Goal: Task Accomplishment & Management: Use online tool/utility

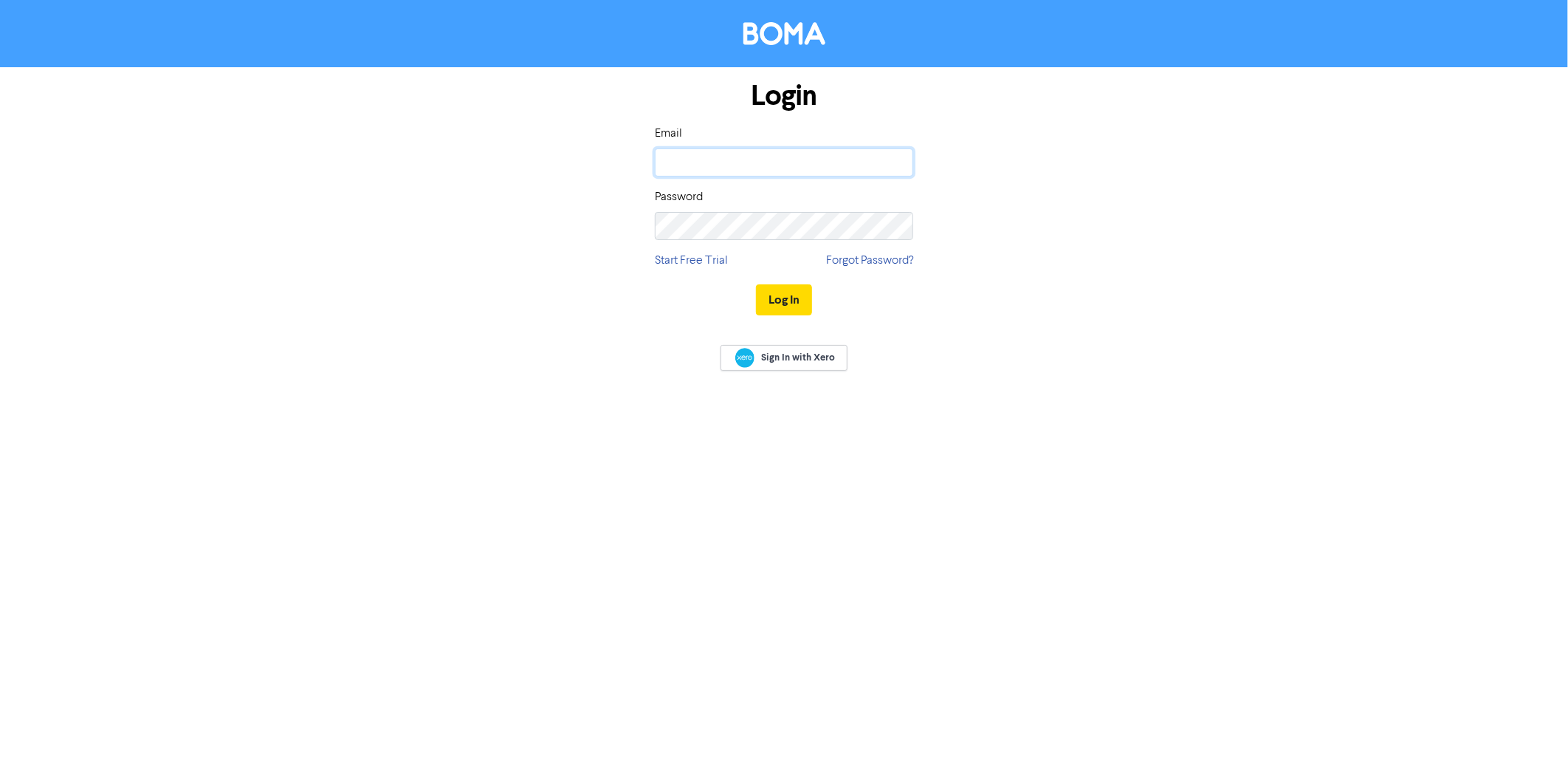
type input "[EMAIL_ADDRESS][DOMAIN_NAME]"
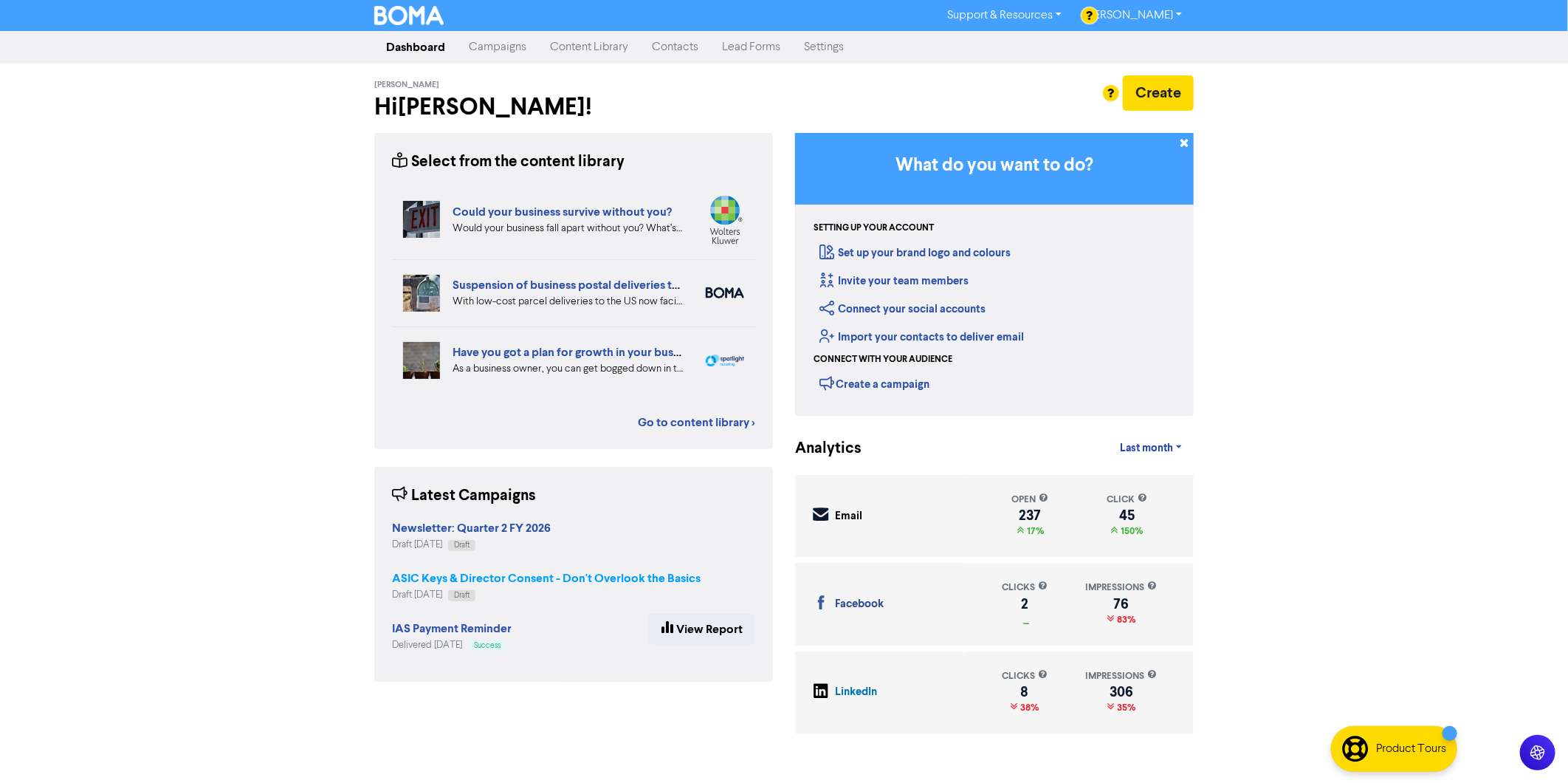
click at [557, 581] on strong "ASIC Keys & Director Consent - Don't Overlook the Basics" at bounding box center [546, 577] width 308 height 14
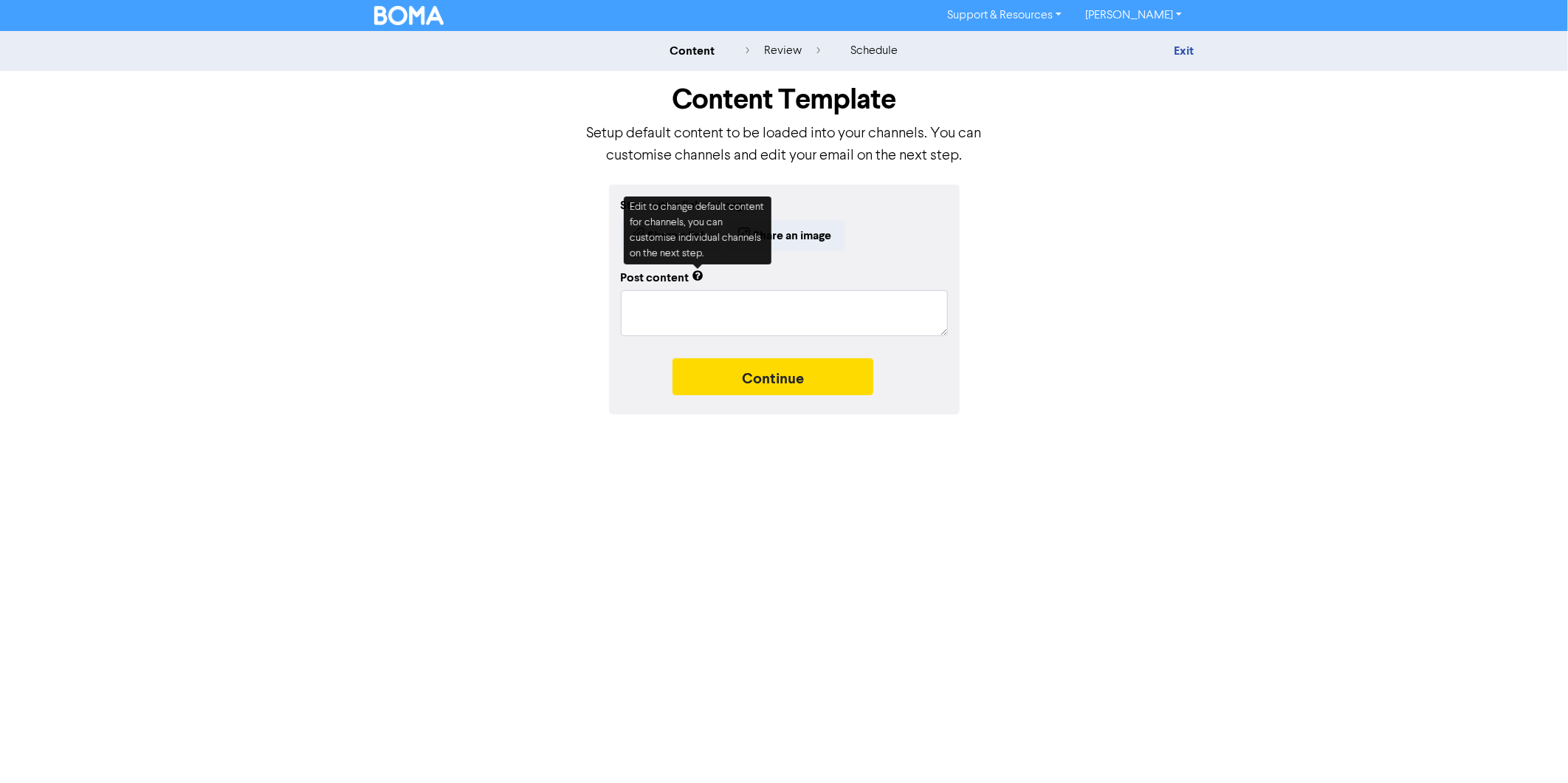
click at [662, 541] on div "Support & Resources Video Tutorials FAQ & Guides Marketing Education [PERSON_NA…" at bounding box center [784, 391] width 1568 height 783
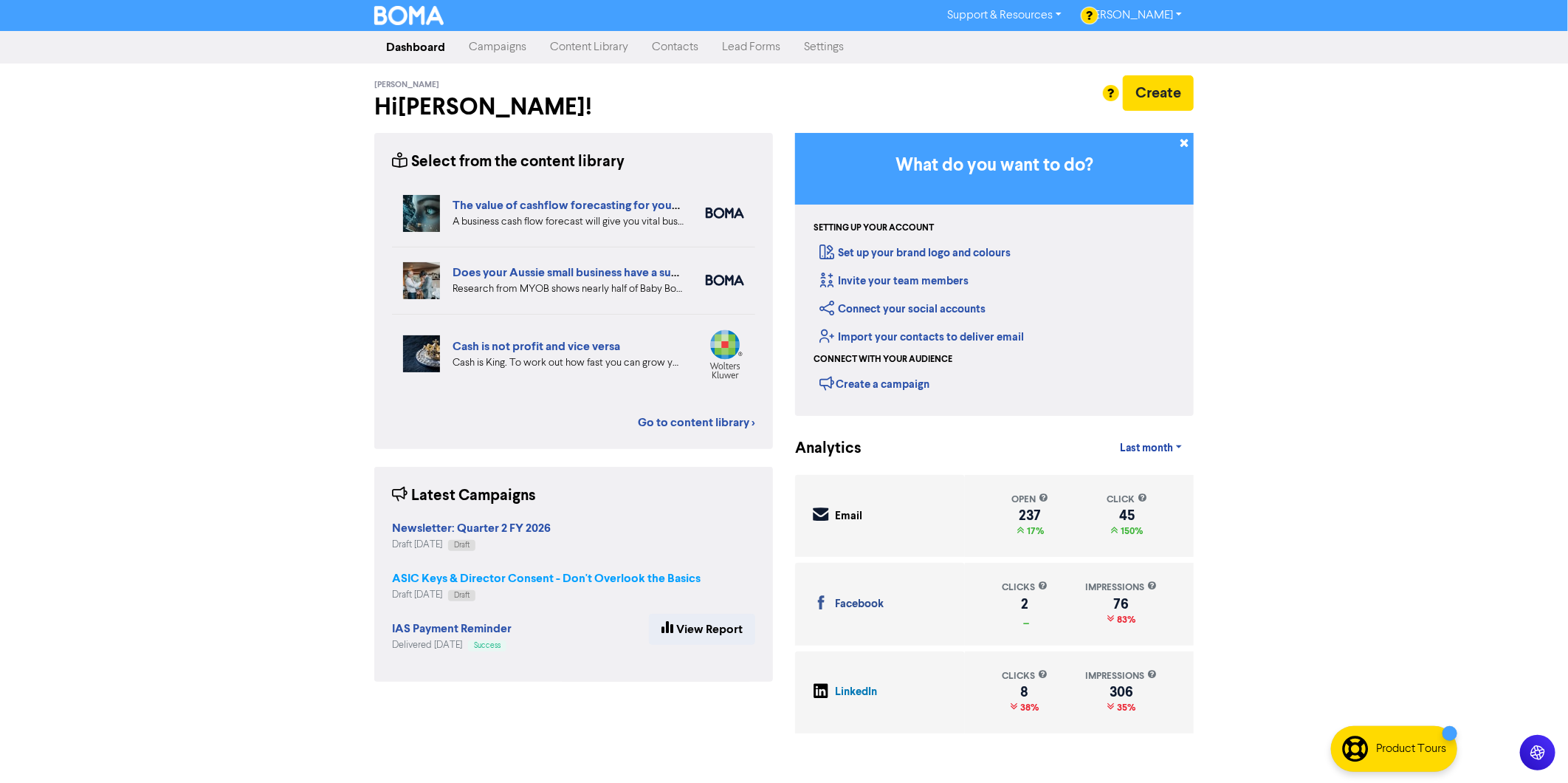
click at [637, 576] on strong "ASIC Keys & Director Consent - Don't Overlook the Basics" at bounding box center [546, 577] width 308 height 14
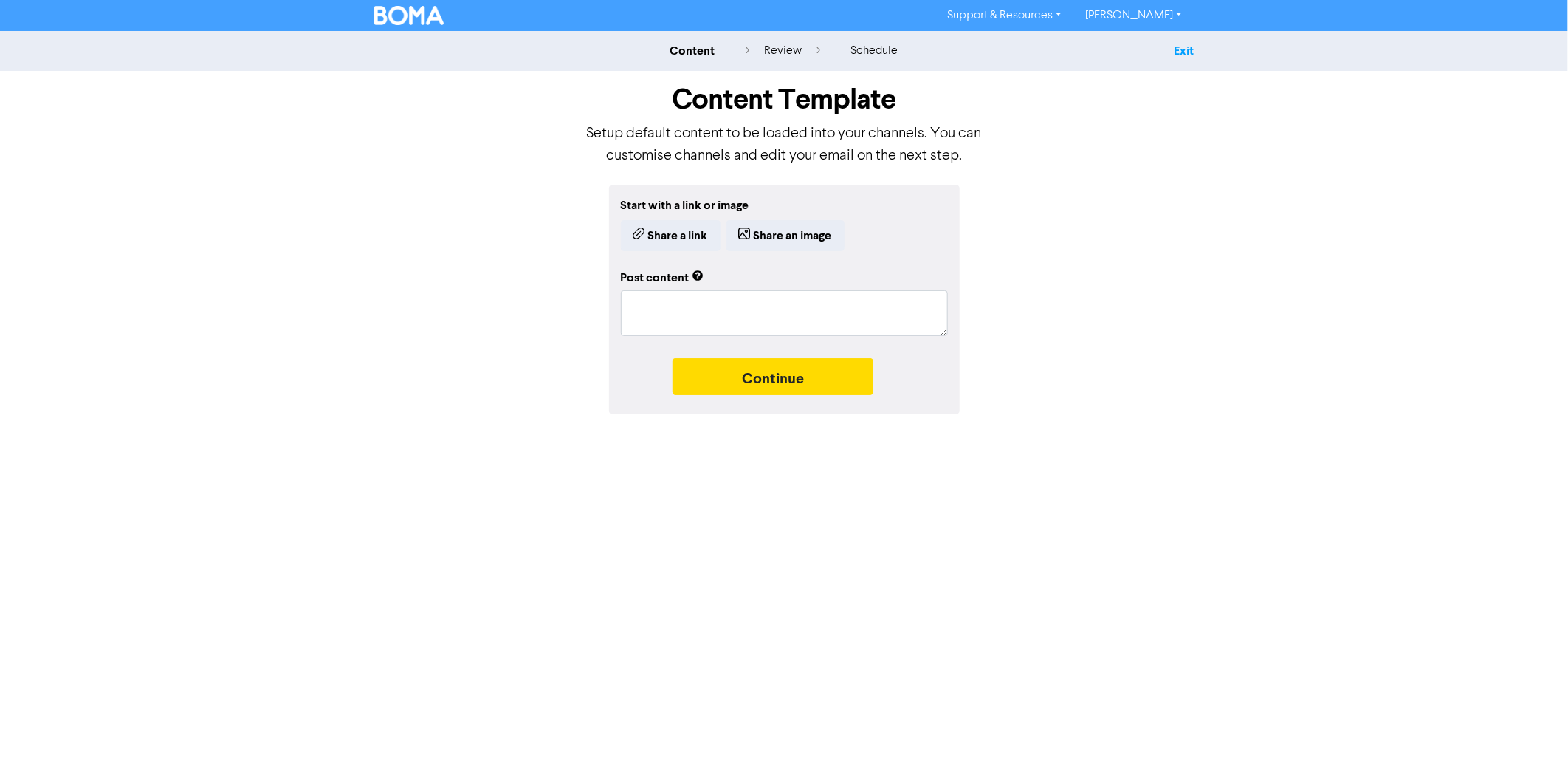
click at [1174, 49] on link "Exit" at bounding box center [1184, 50] width 20 height 14
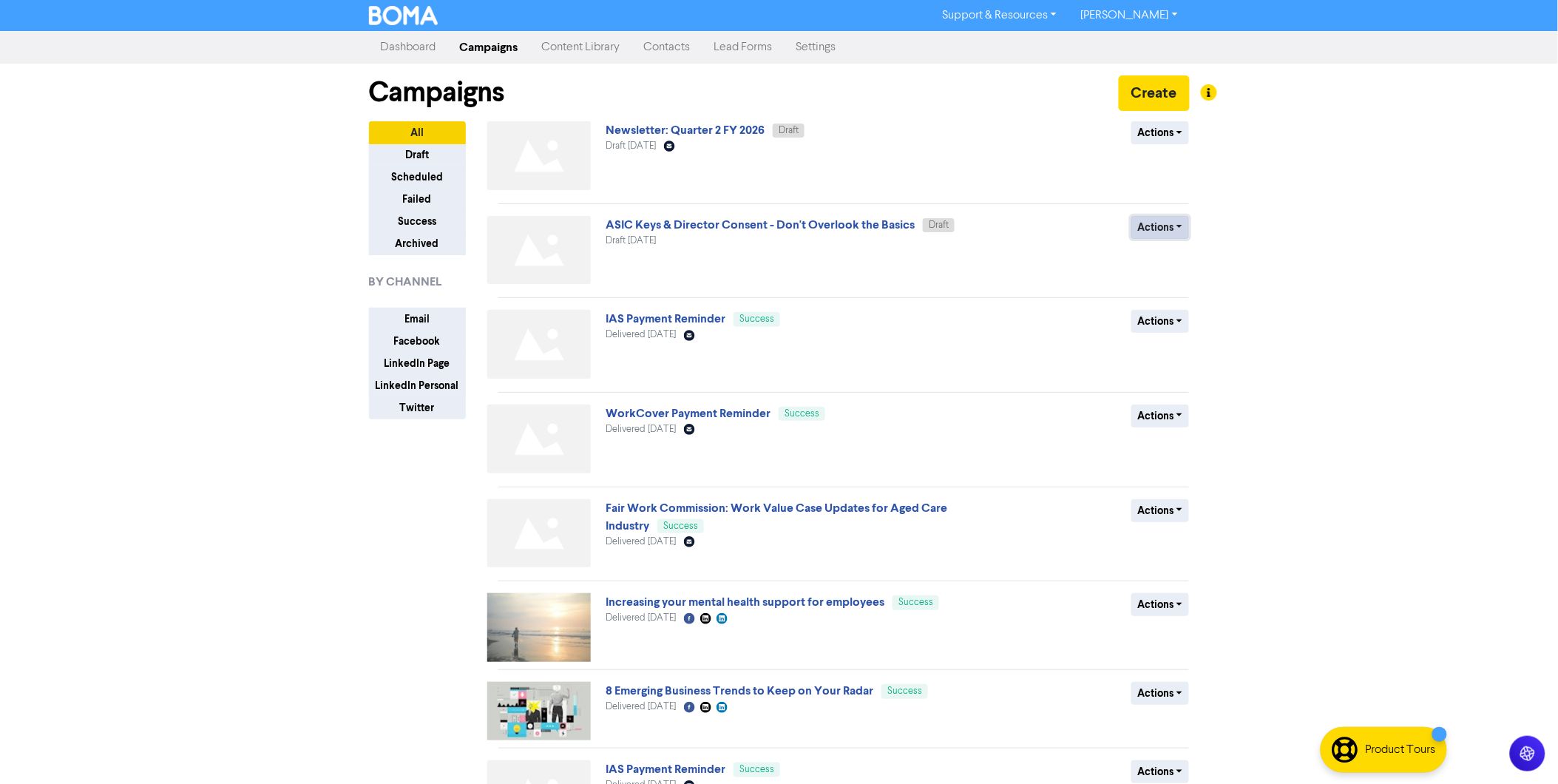
click at [1184, 222] on button "Actions" at bounding box center [1161, 227] width 59 height 23
click at [1177, 232] on button "Actions" at bounding box center [1161, 227] width 59 height 23
click at [1160, 259] on button "Delete" at bounding box center [1190, 259] width 116 height 24
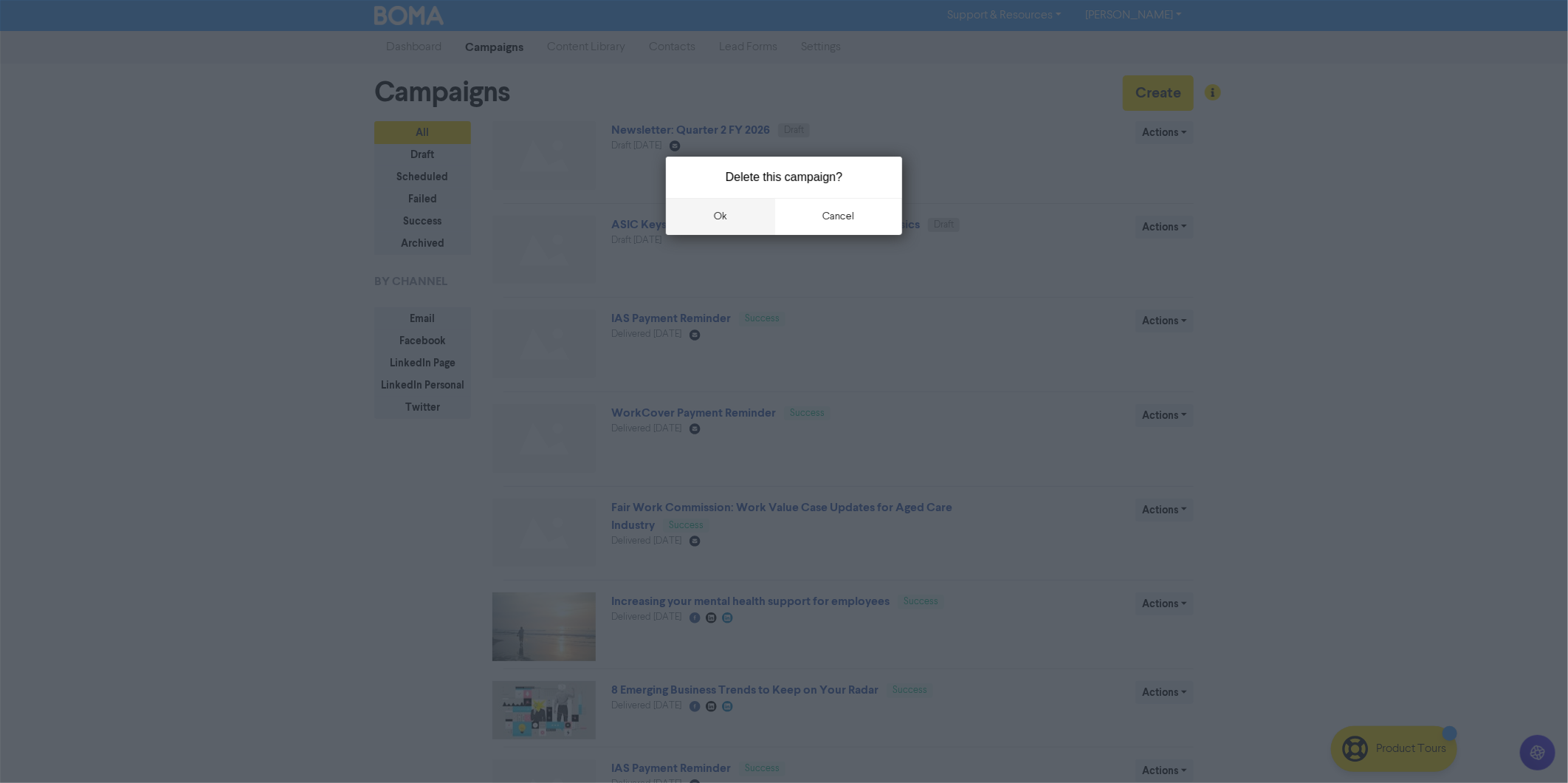
click at [722, 209] on button "ok" at bounding box center [721, 216] width 110 height 37
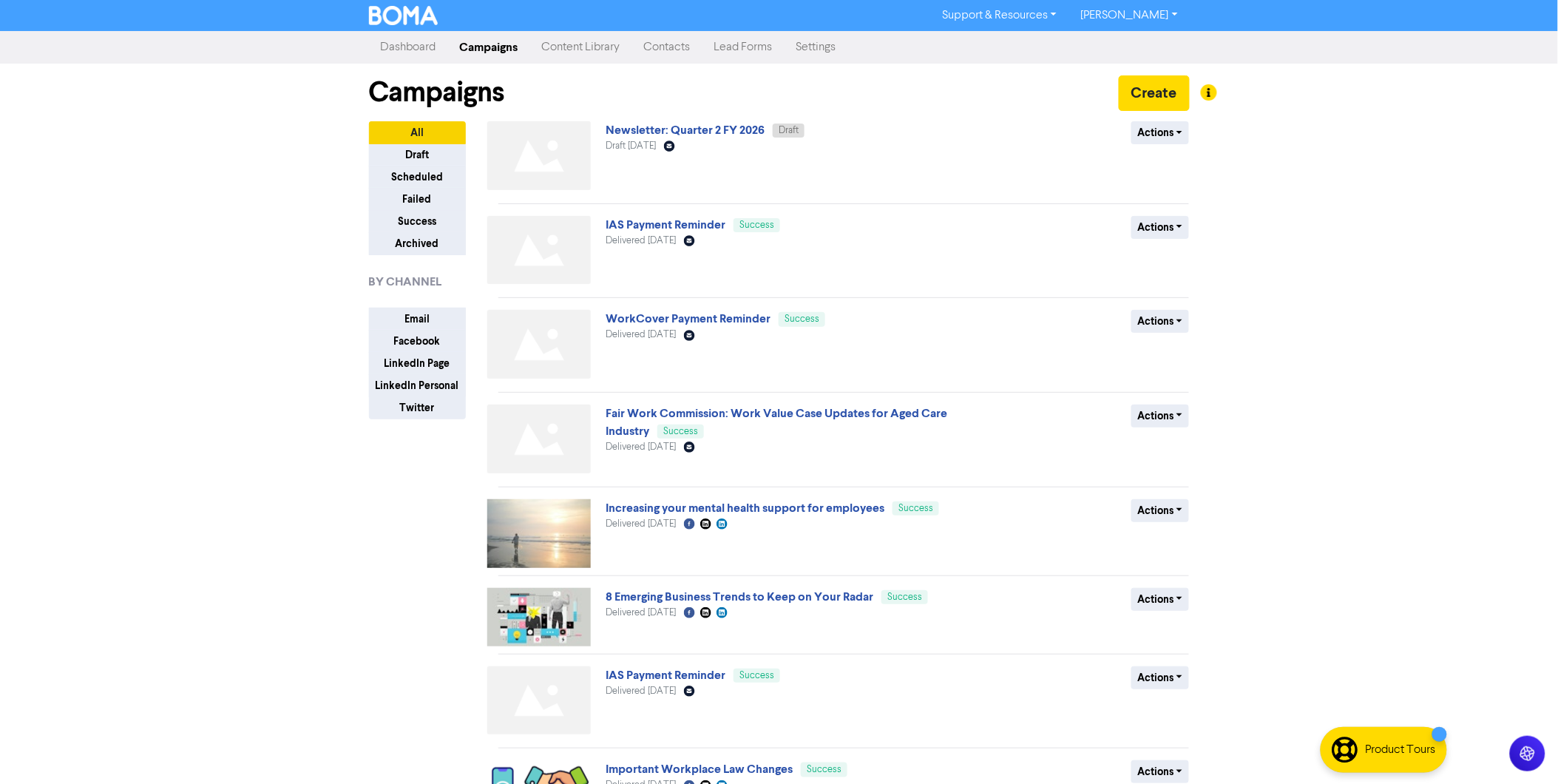
click at [409, 46] on link "Dashboard" at bounding box center [409, 47] width 79 height 30
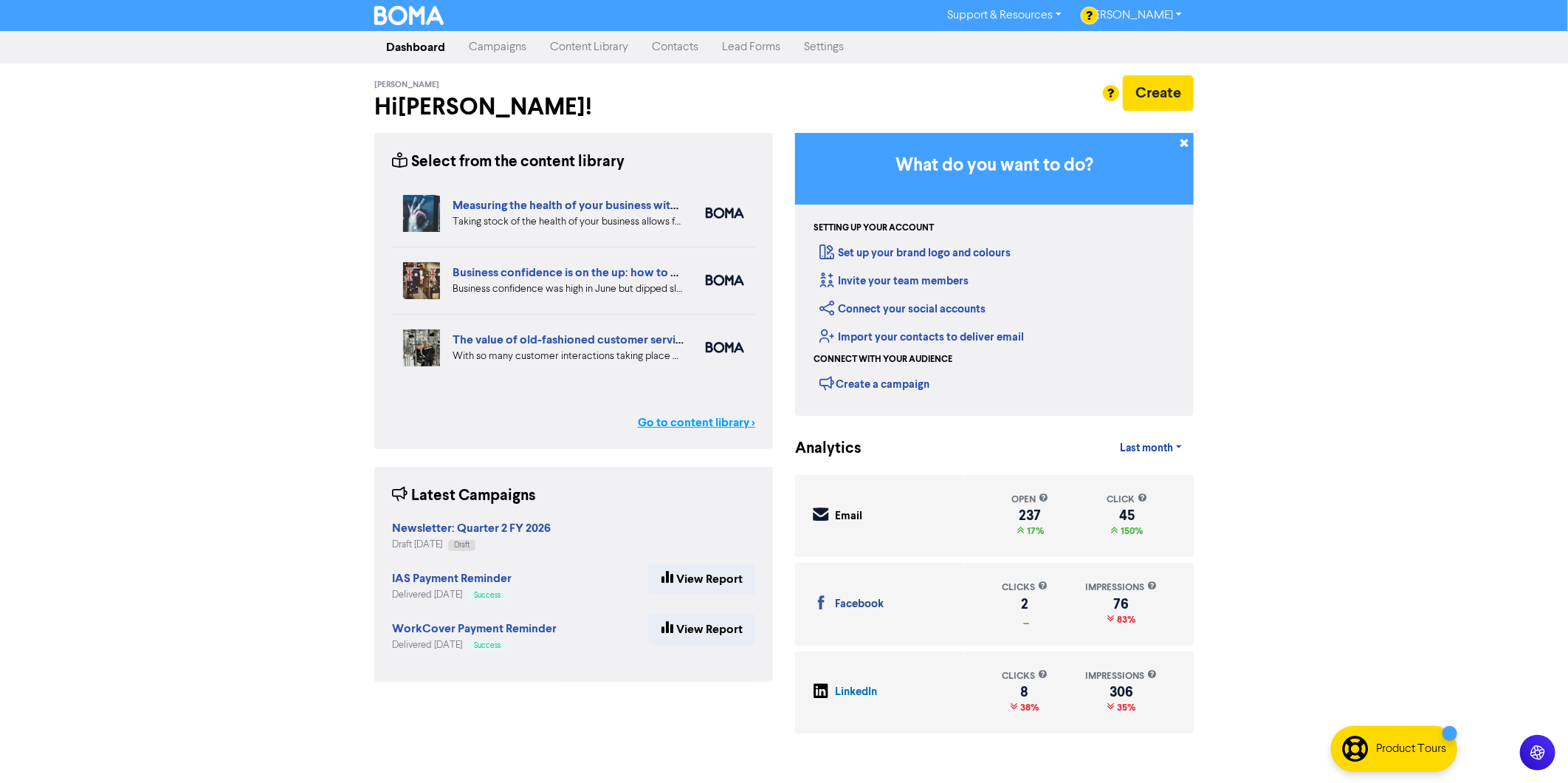
click at [701, 419] on link "Go to content library >" at bounding box center [697, 422] width 117 height 17
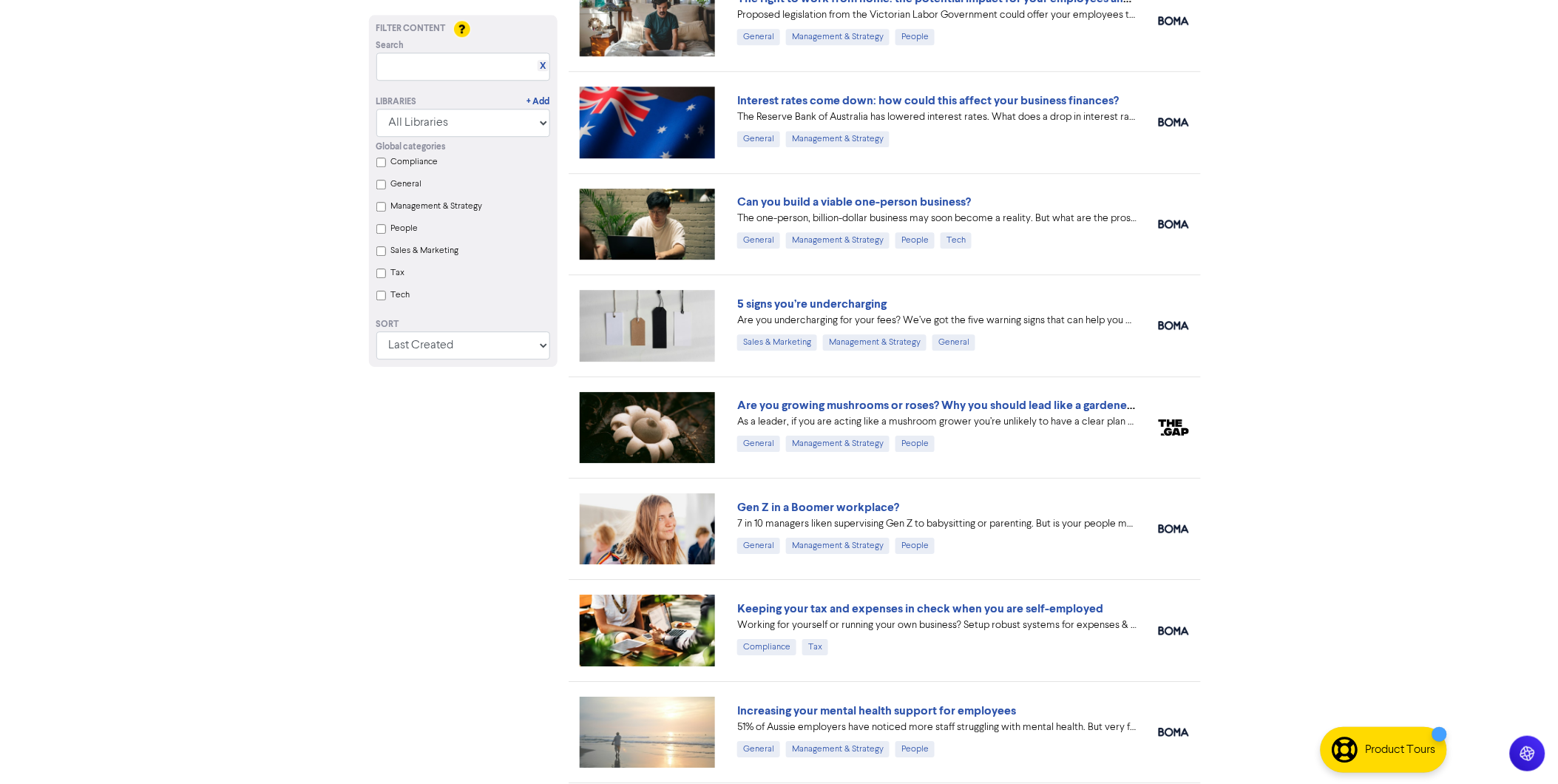
scroll to position [1791, 0]
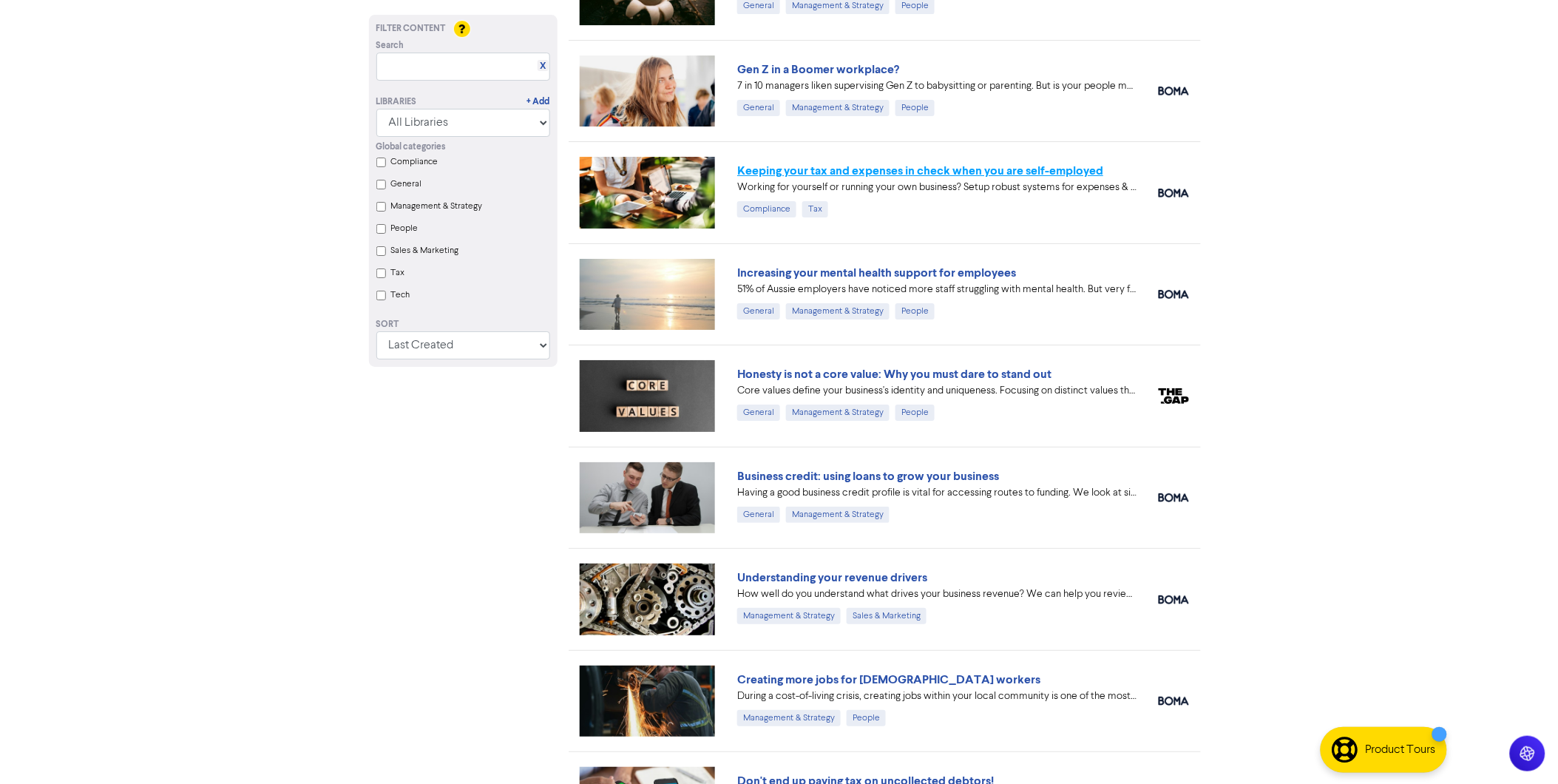
click at [895, 167] on link "Keeping your tax and expenses in check when you are self-employed" at bounding box center [920, 170] width 366 height 14
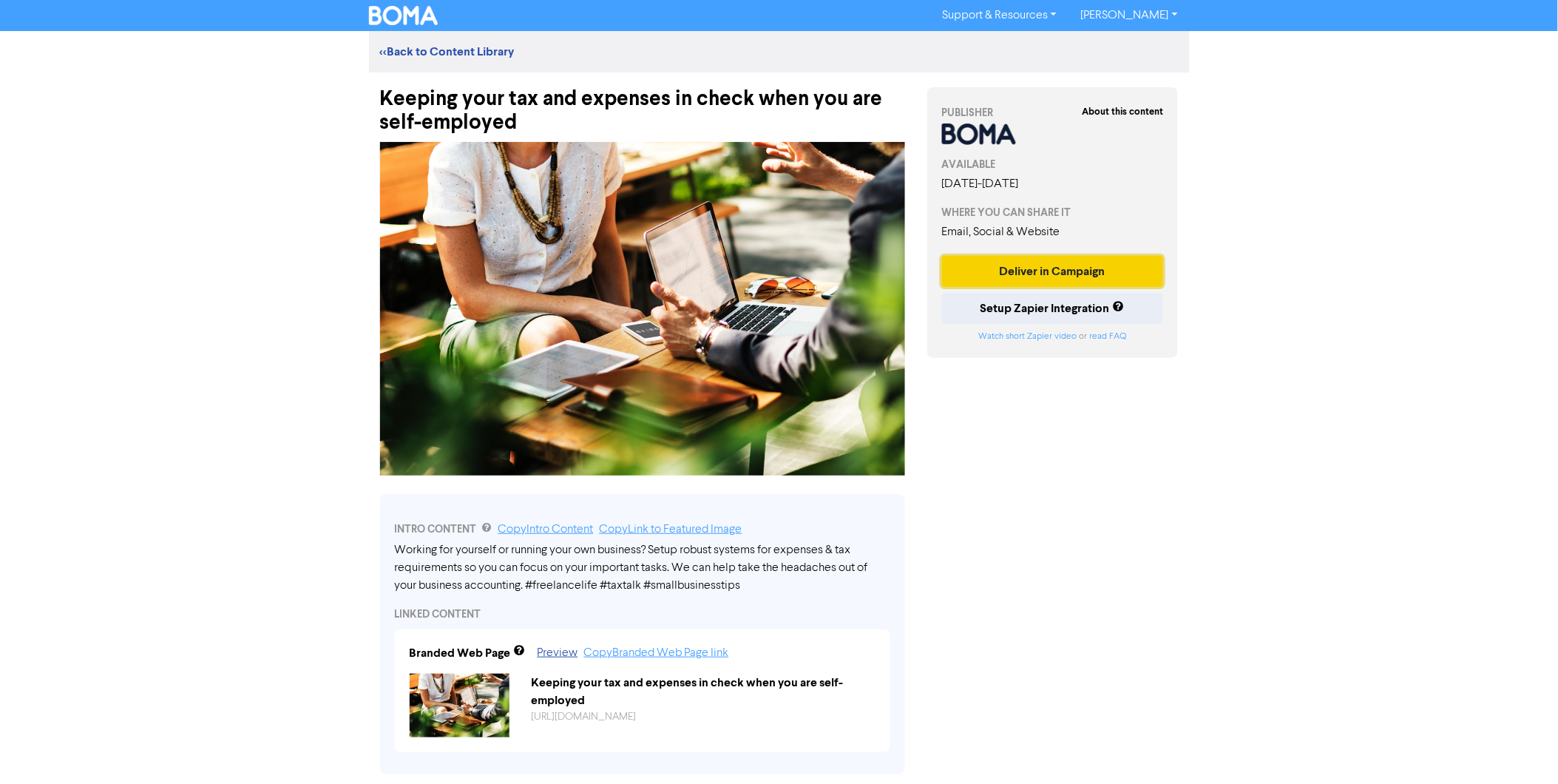
click at [1003, 266] on button "Deliver in Campaign" at bounding box center [1053, 271] width 222 height 31
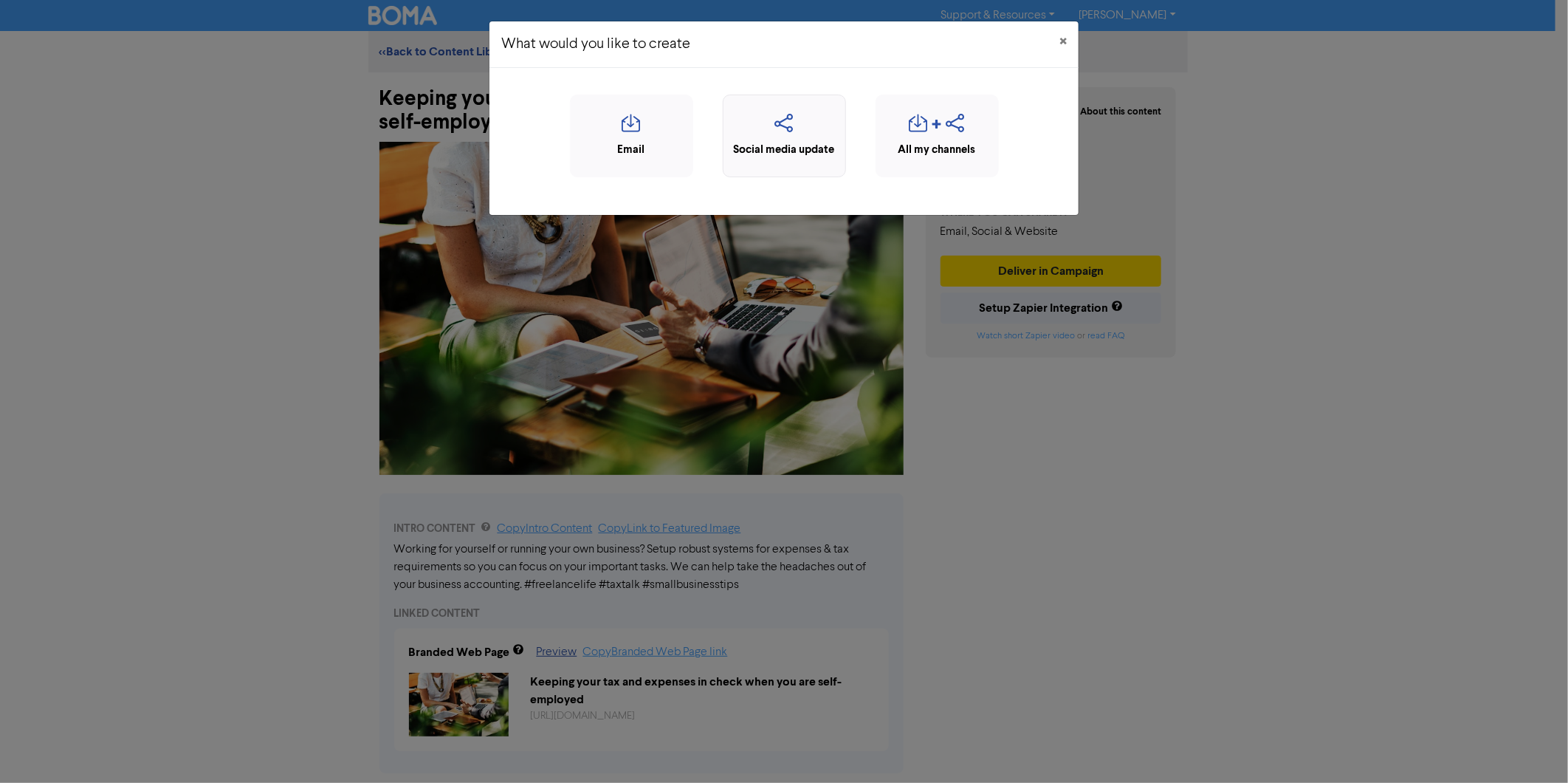
click at [787, 121] on icon "button" at bounding box center [784, 127] width 107 height 28
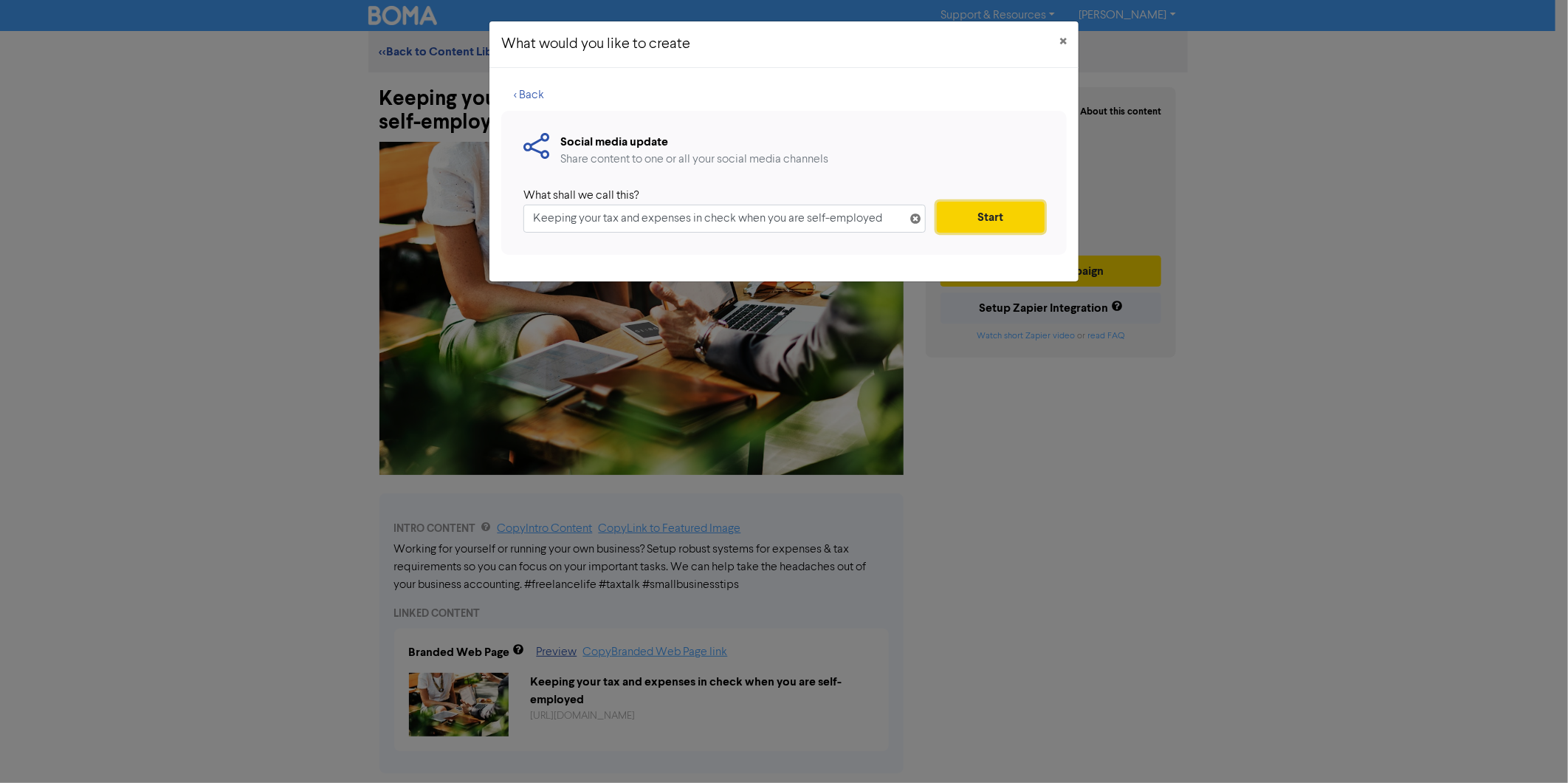
click at [1001, 224] on button "Start" at bounding box center [991, 217] width 108 height 31
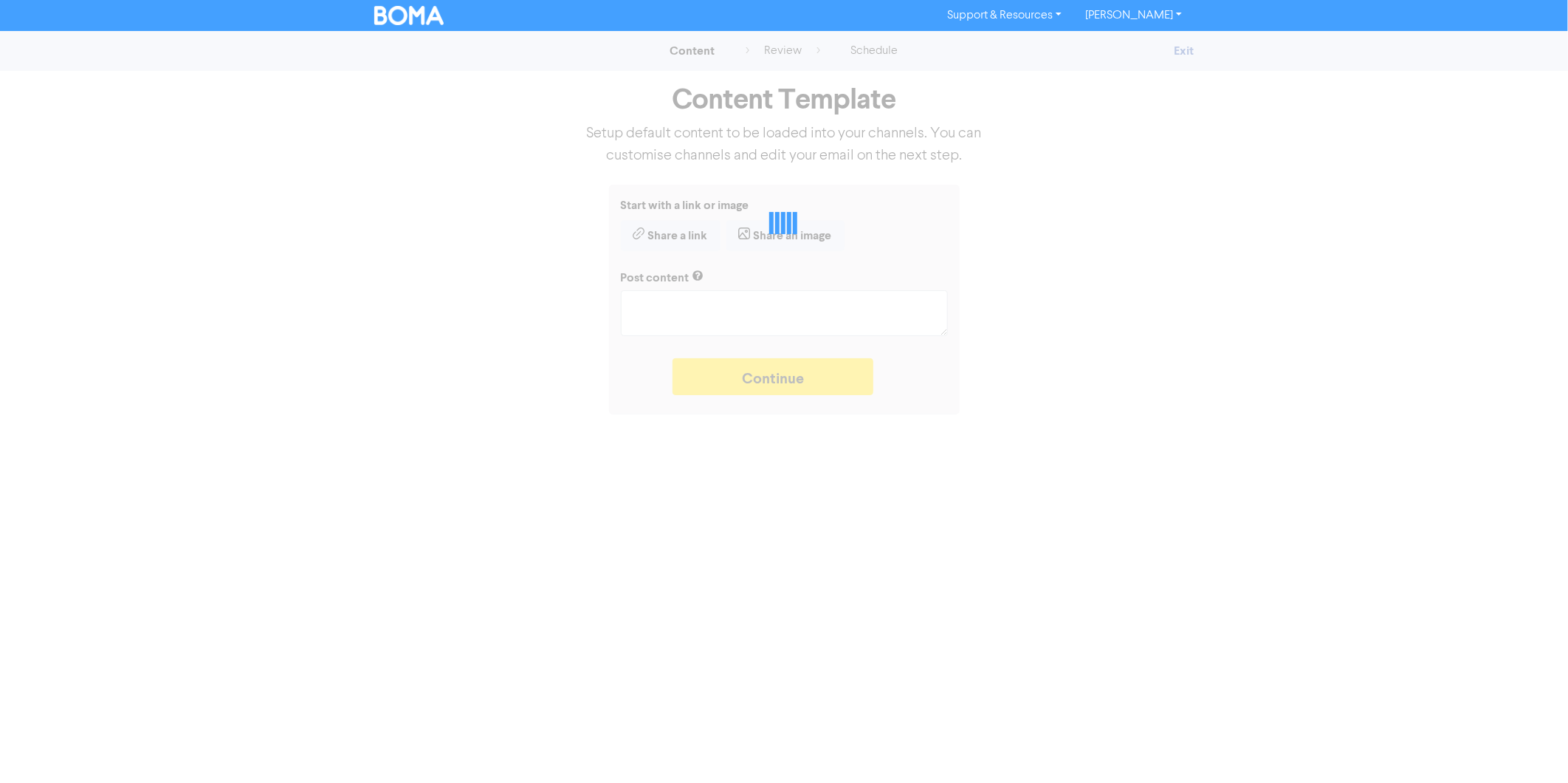
type textarea "x"
type textarea "Working for yourself or running your own business? Setup robust systems for exp…"
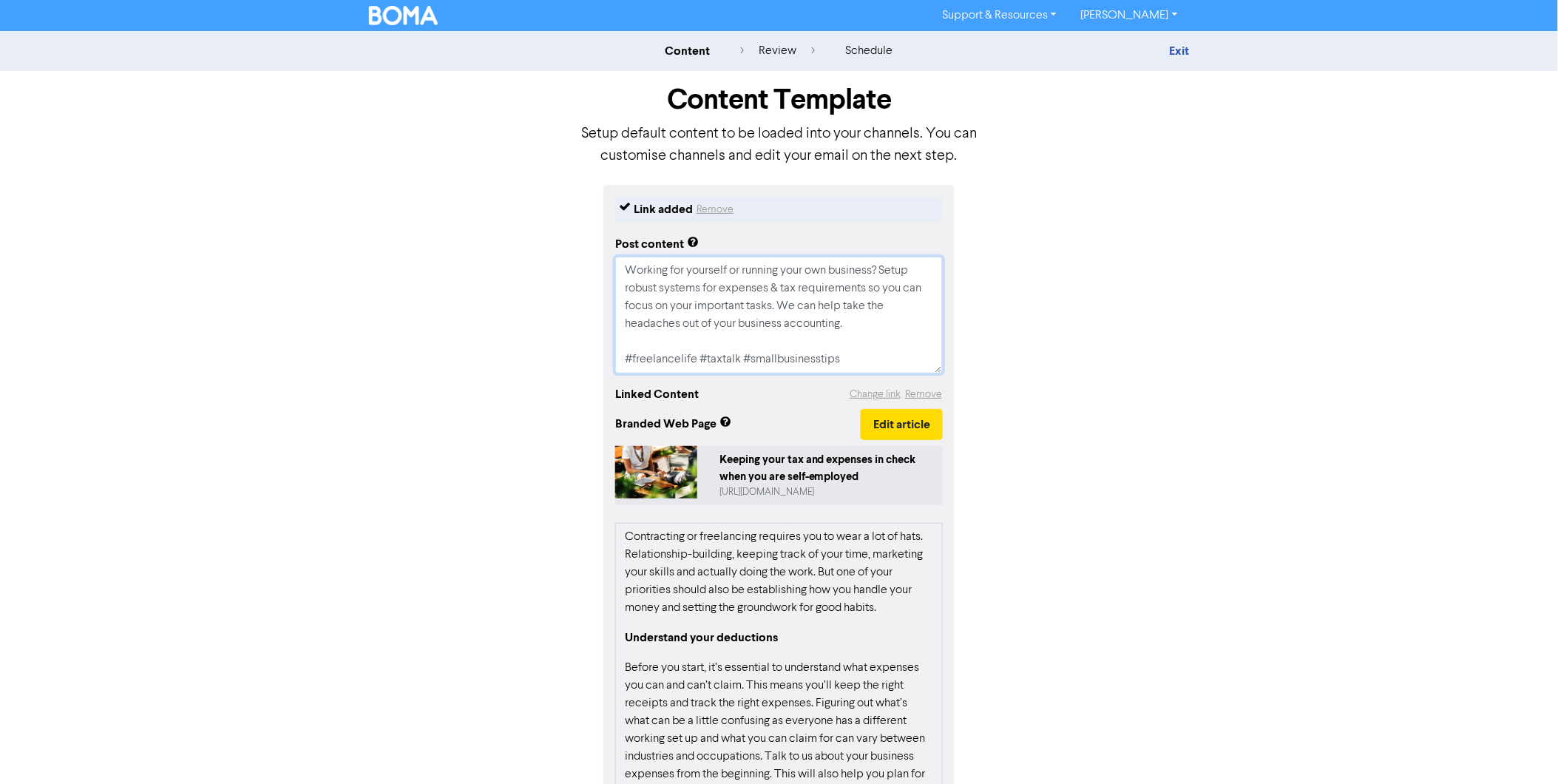
drag, startPoint x: 782, startPoint y: 304, endPoint x: 903, endPoint y: 321, distance: 122.2
click at [903, 321] on textarea "Working for yourself or running your own business? Setup robust systems for exp…" at bounding box center [779, 315] width 327 height 116
type textarea "x"
type textarea "Working for yourself or running your own business? Setup robust systems for exp…"
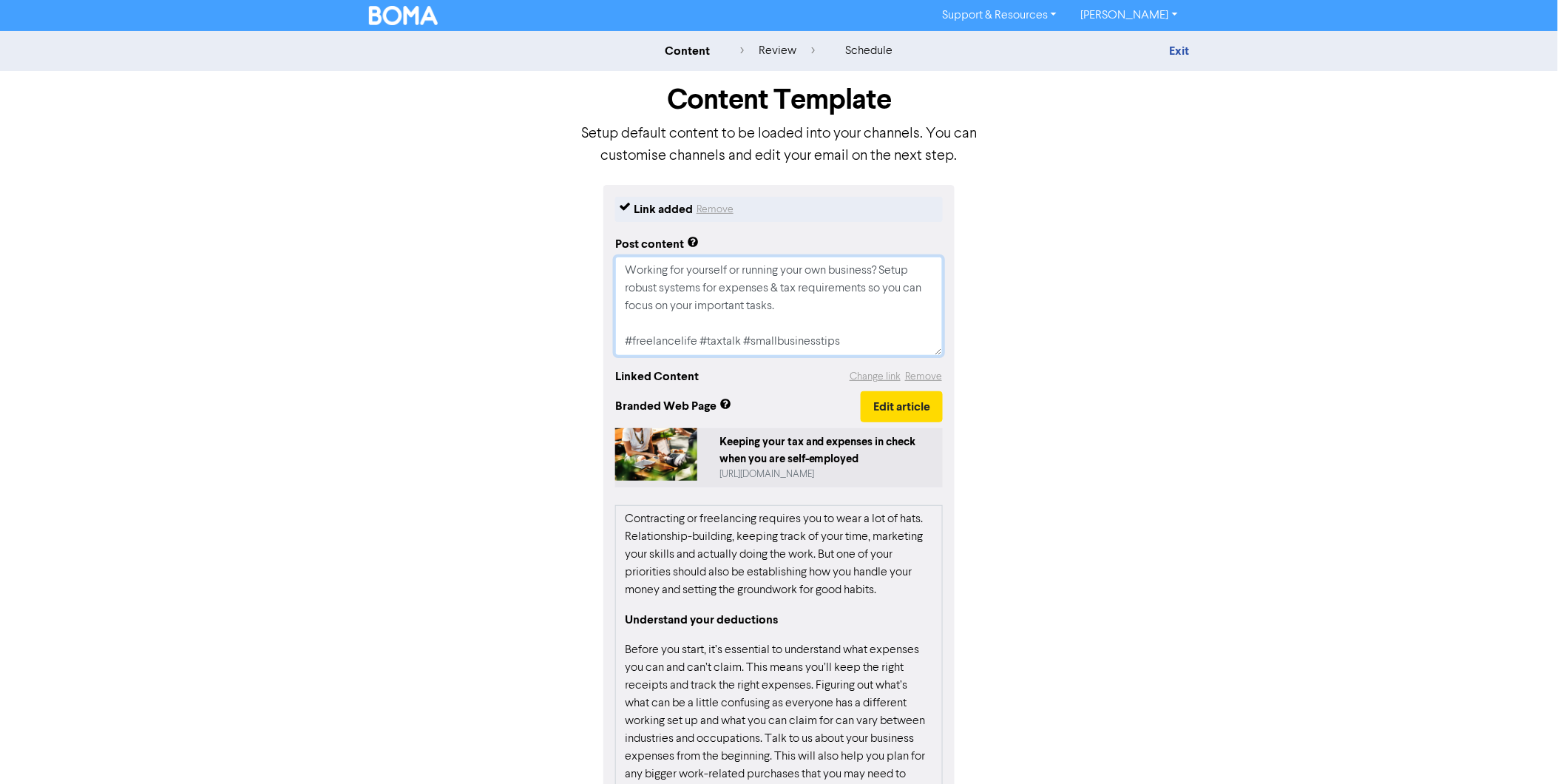
type textarea "x"
type textarea "Working for yourself or running your own business? Setup robust systems for exp…"
type textarea "x"
type textarea "Working for yourself or running your own business? Setup robust systems for exp…"
type textarea "x"
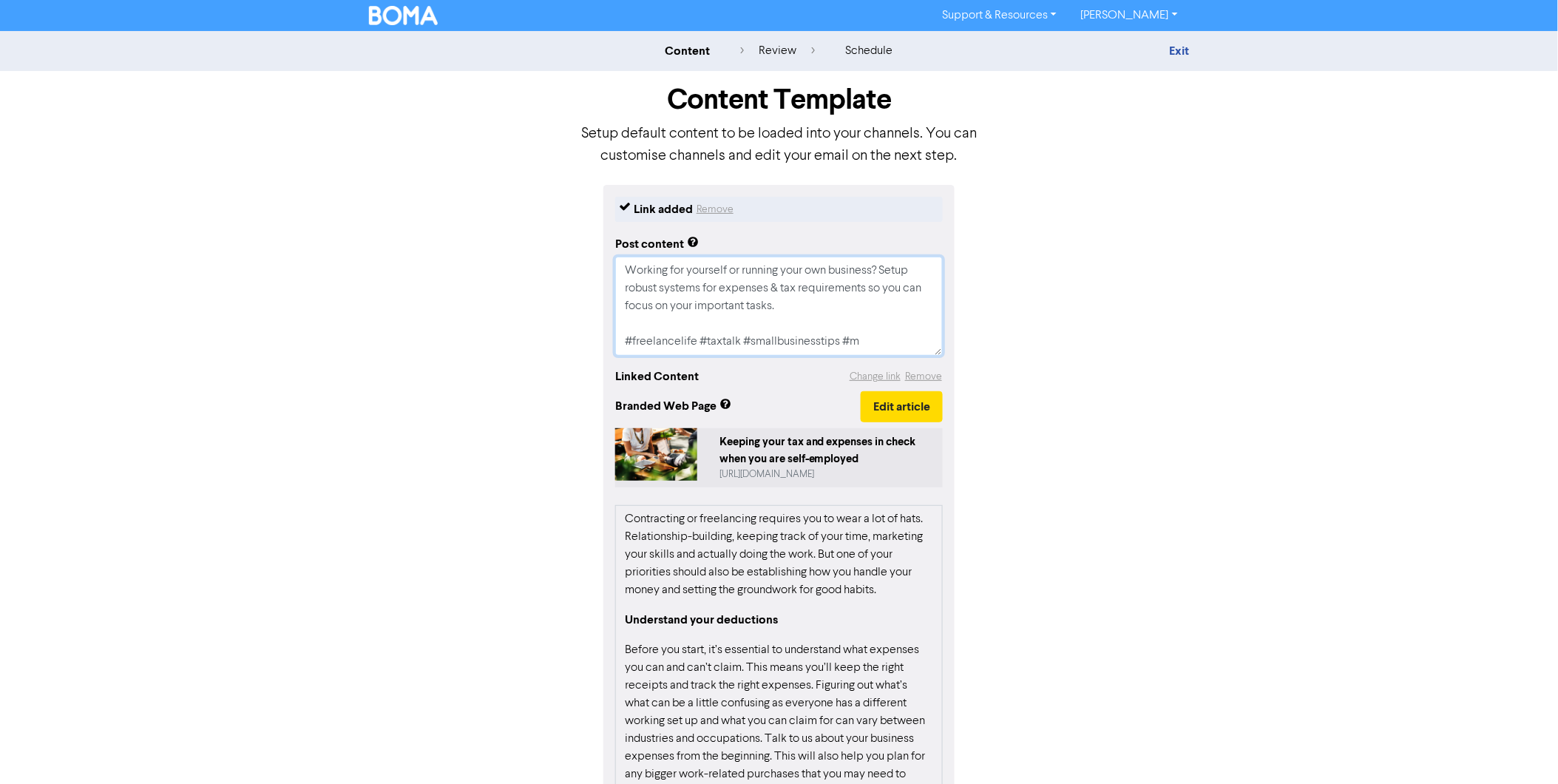
type textarea "Working for yourself or running your own business? Setup robust systems for exp…"
type textarea "x"
type textarea "Working for yourself or running your own business? Setup robust systems for exp…"
type textarea "x"
type textarea "Working for yourself or running your own business? Setup robust systems for exp…"
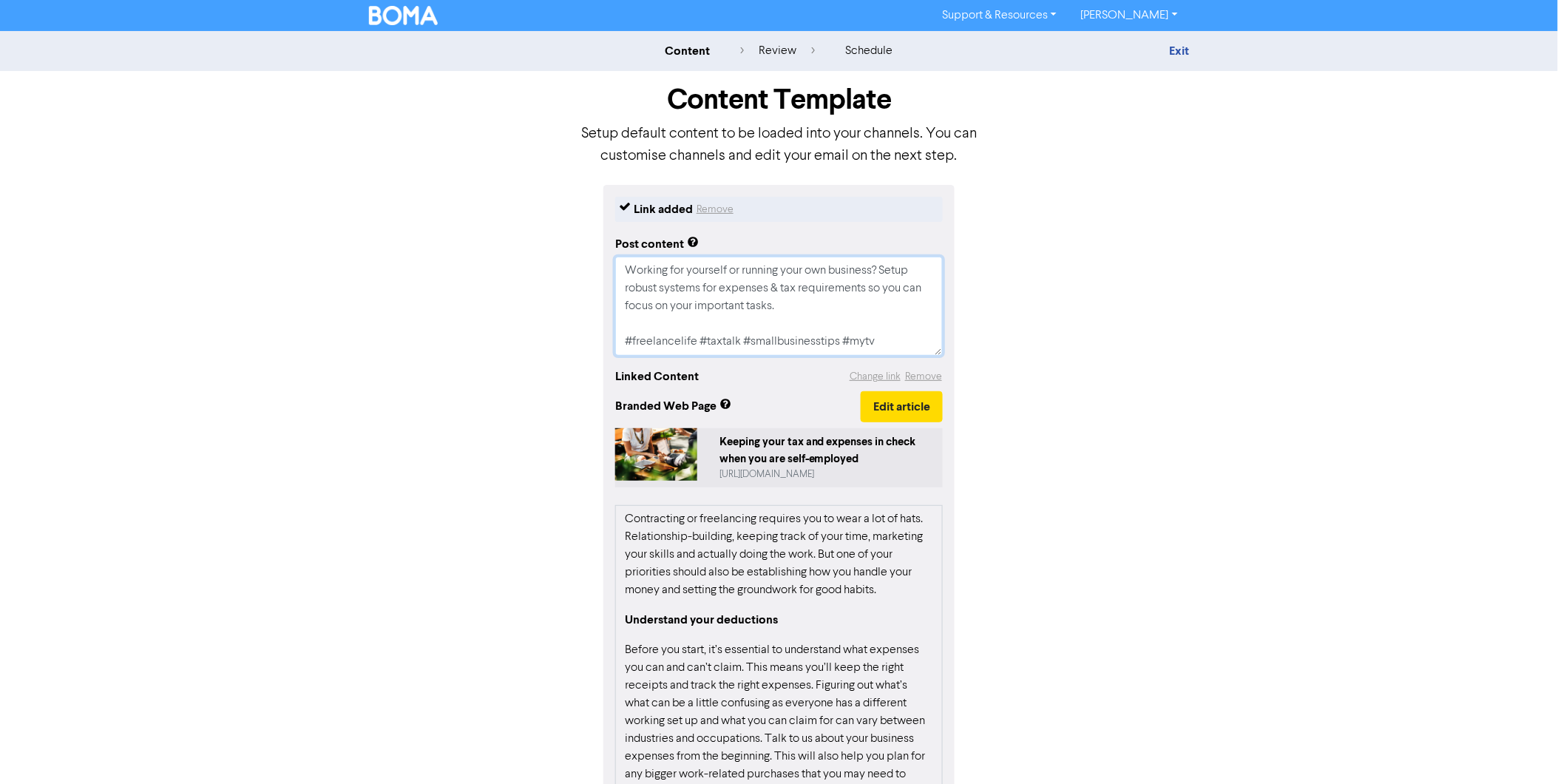
type textarea "x"
type textarea "Working for yourself or running your own business? Setup robust systems for exp…"
type textarea "x"
type textarea "Working for yourself or running your own business? Setup robust systems for exp…"
type textarea "x"
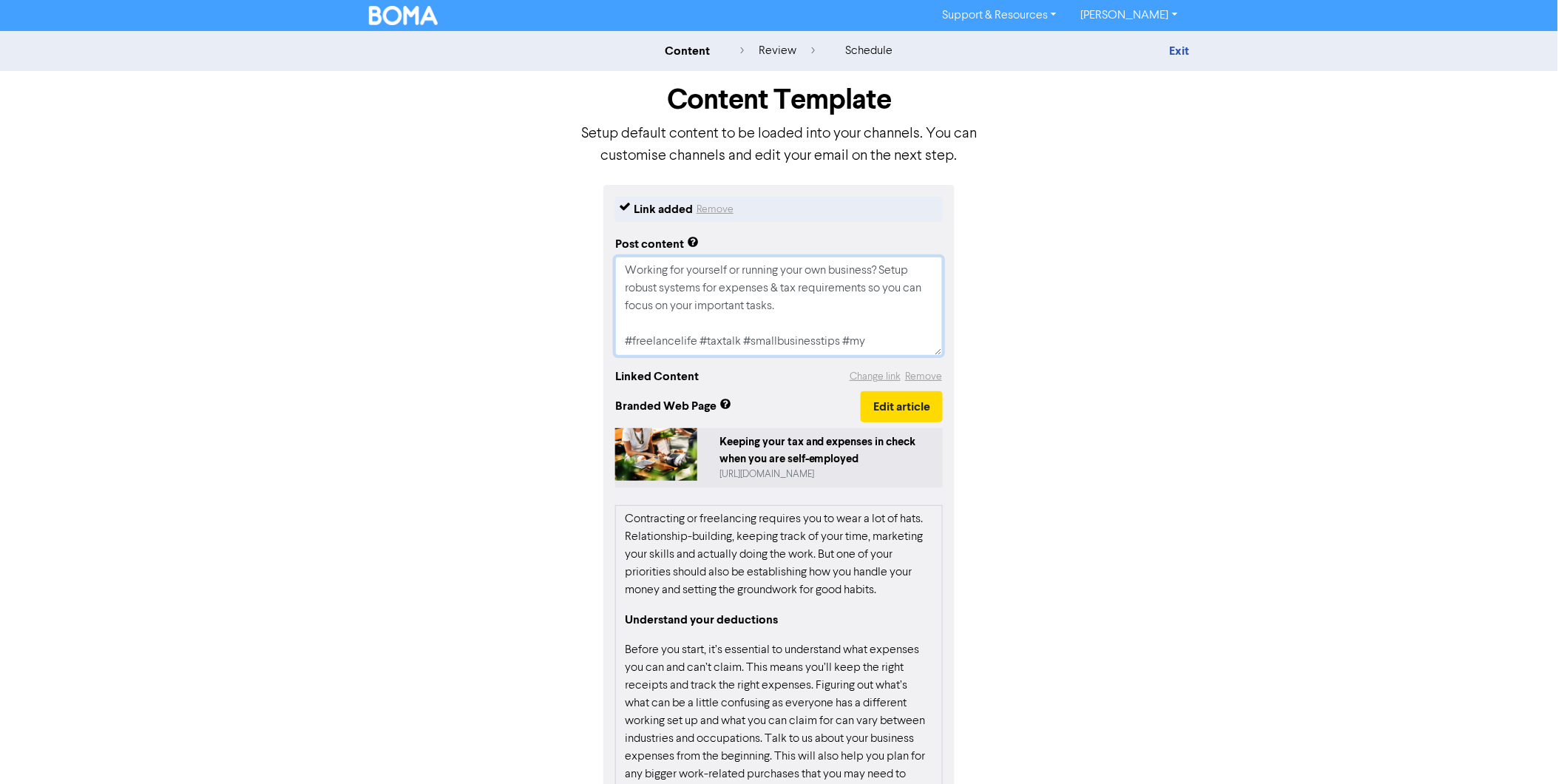
type textarea "Working for yourself or running your own business? Setup robust systems for exp…"
type textarea "x"
type textarea "Working for yourself or running your own business? Setup robust systems for exp…"
type textarea "x"
type textarea "Working for yourself or running your own business? Setup robust systems for exp…"
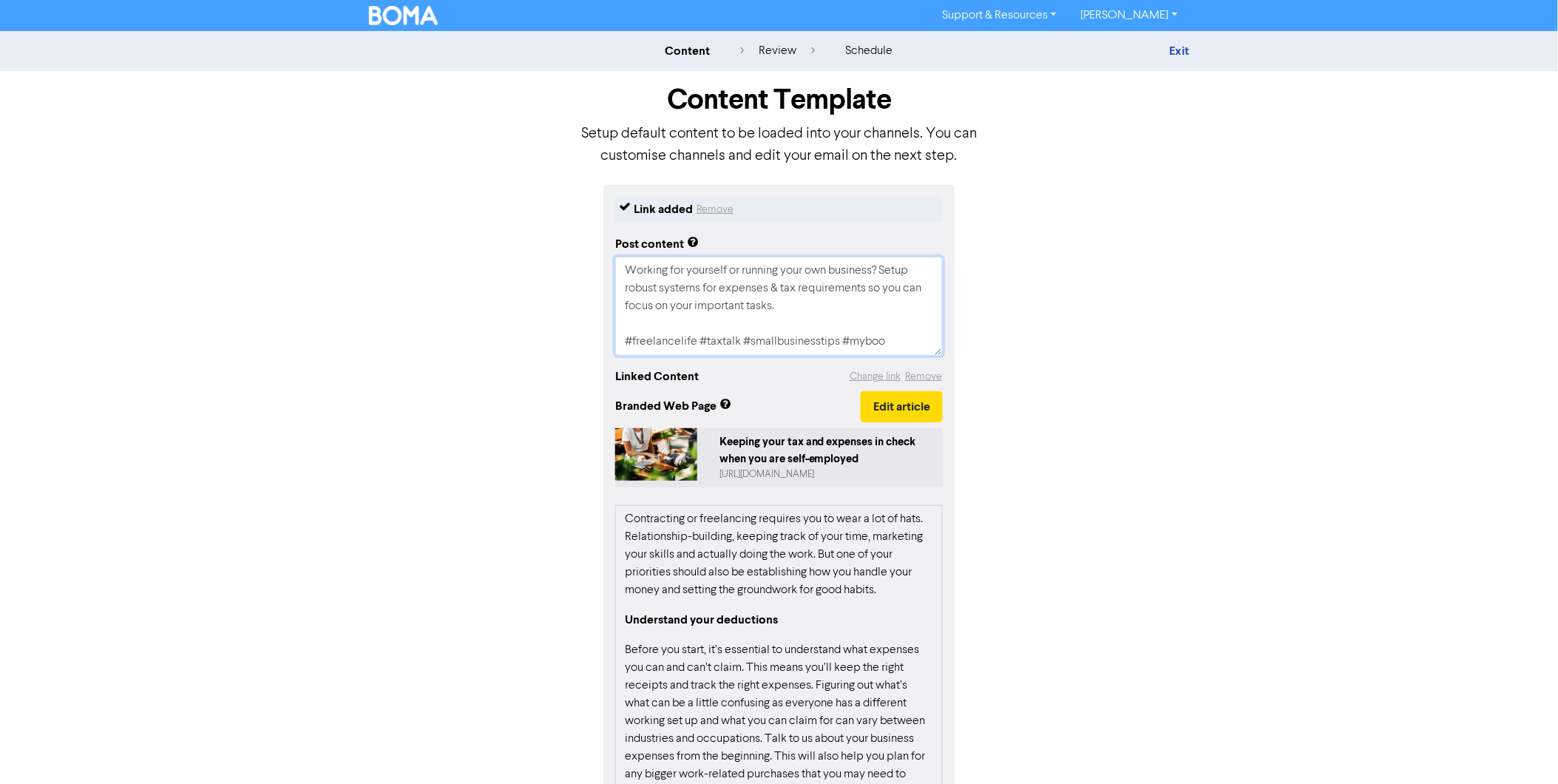
type textarea "x"
type textarea "Working for yourself or running your own business? Setup robust systems for exp…"
type textarea "x"
type textarea "Working for yourself or running your own business? Setup robust systems for exp…"
type textarea "x"
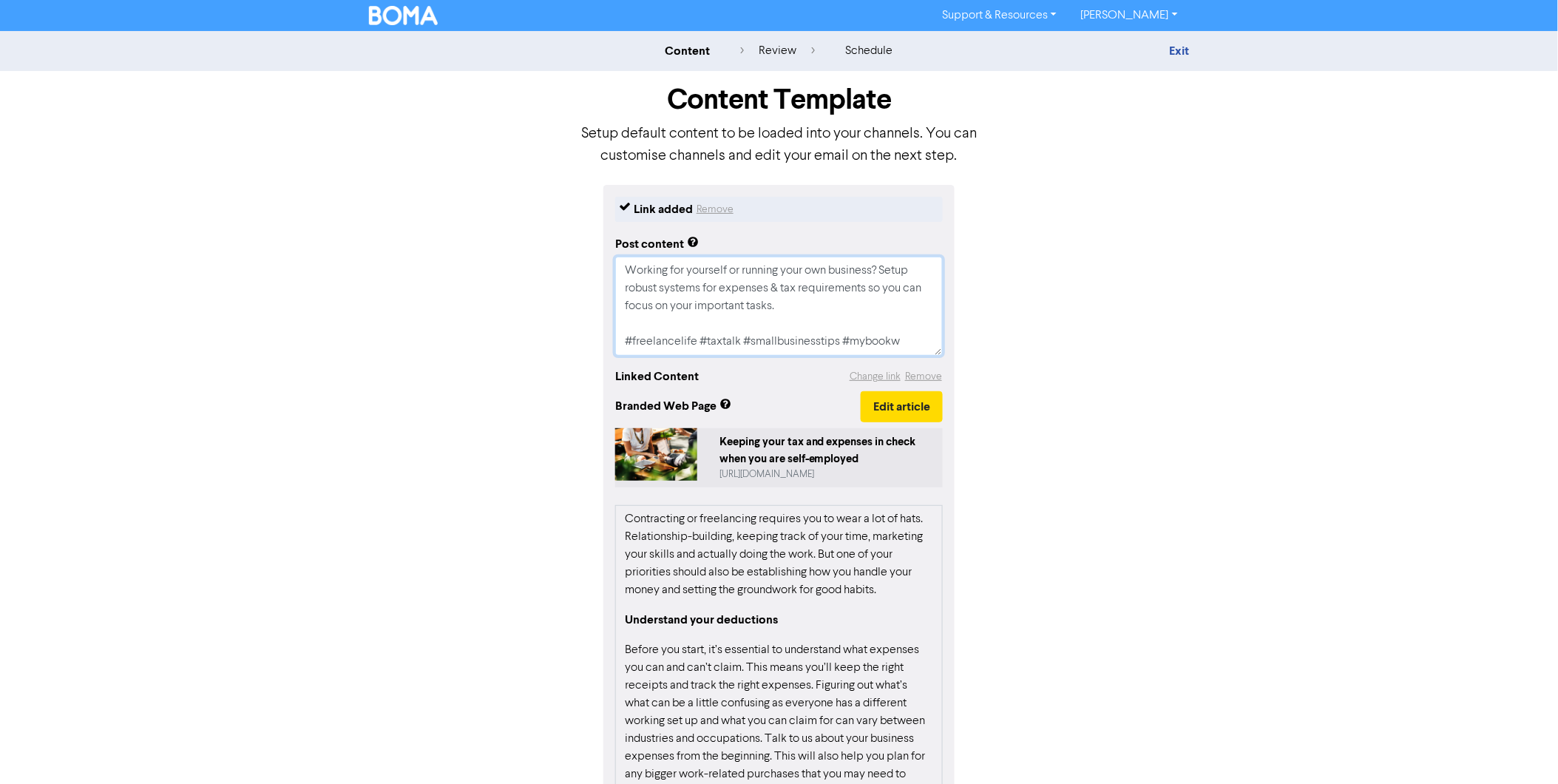
type textarea "Working for yourself or running your own business? Setup robust systems for exp…"
type textarea "x"
type textarea "Working for yourself or running your own business? Setup robust systems for exp…"
type textarea "x"
type textarea "Working for yourself or running your own business? Setup robust systems for exp…"
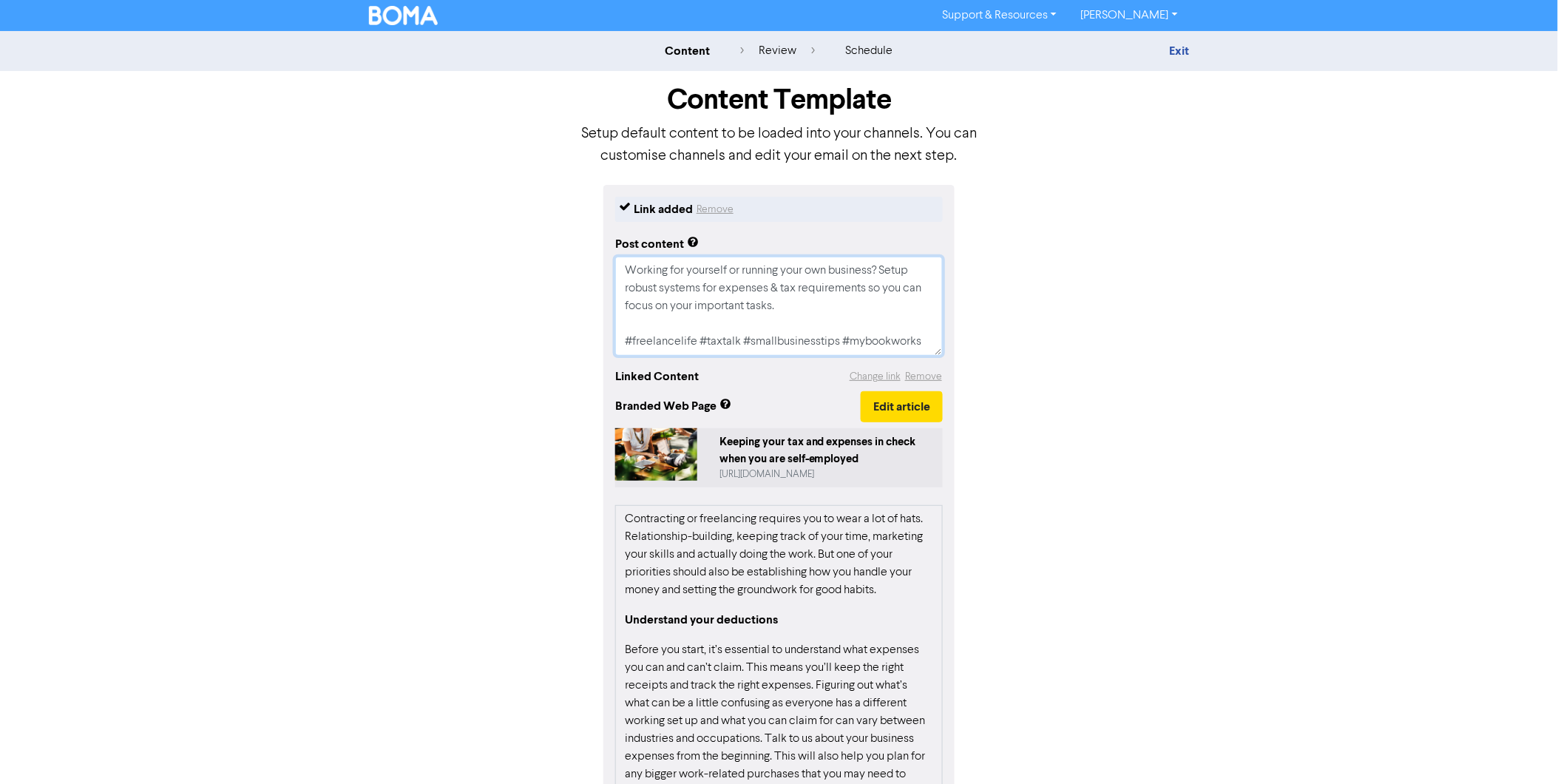
type textarea "x"
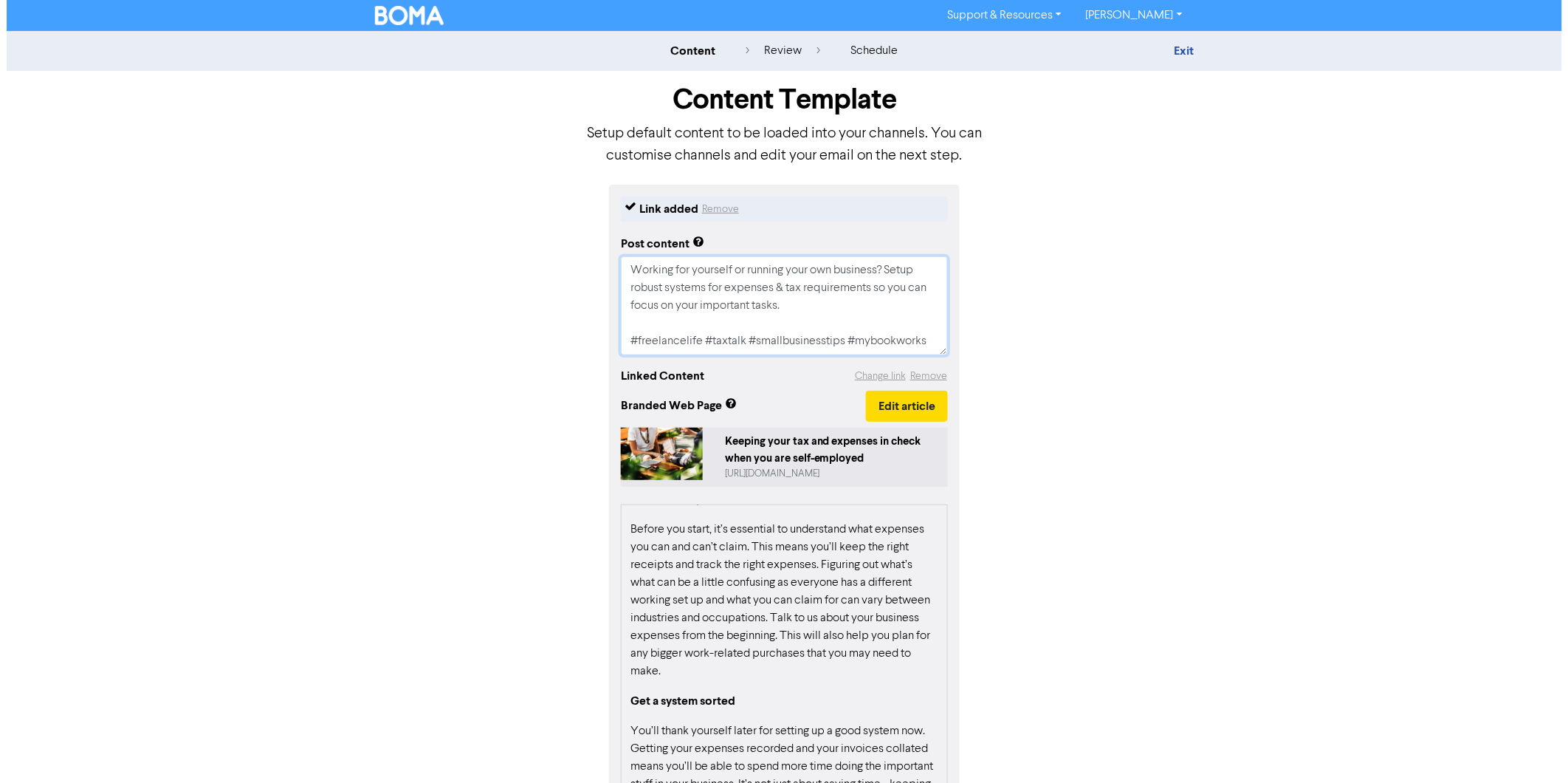
scroll to position [122, 0]
type textarea "Working for yourself or running your own business? Setup robust systems for exp…"
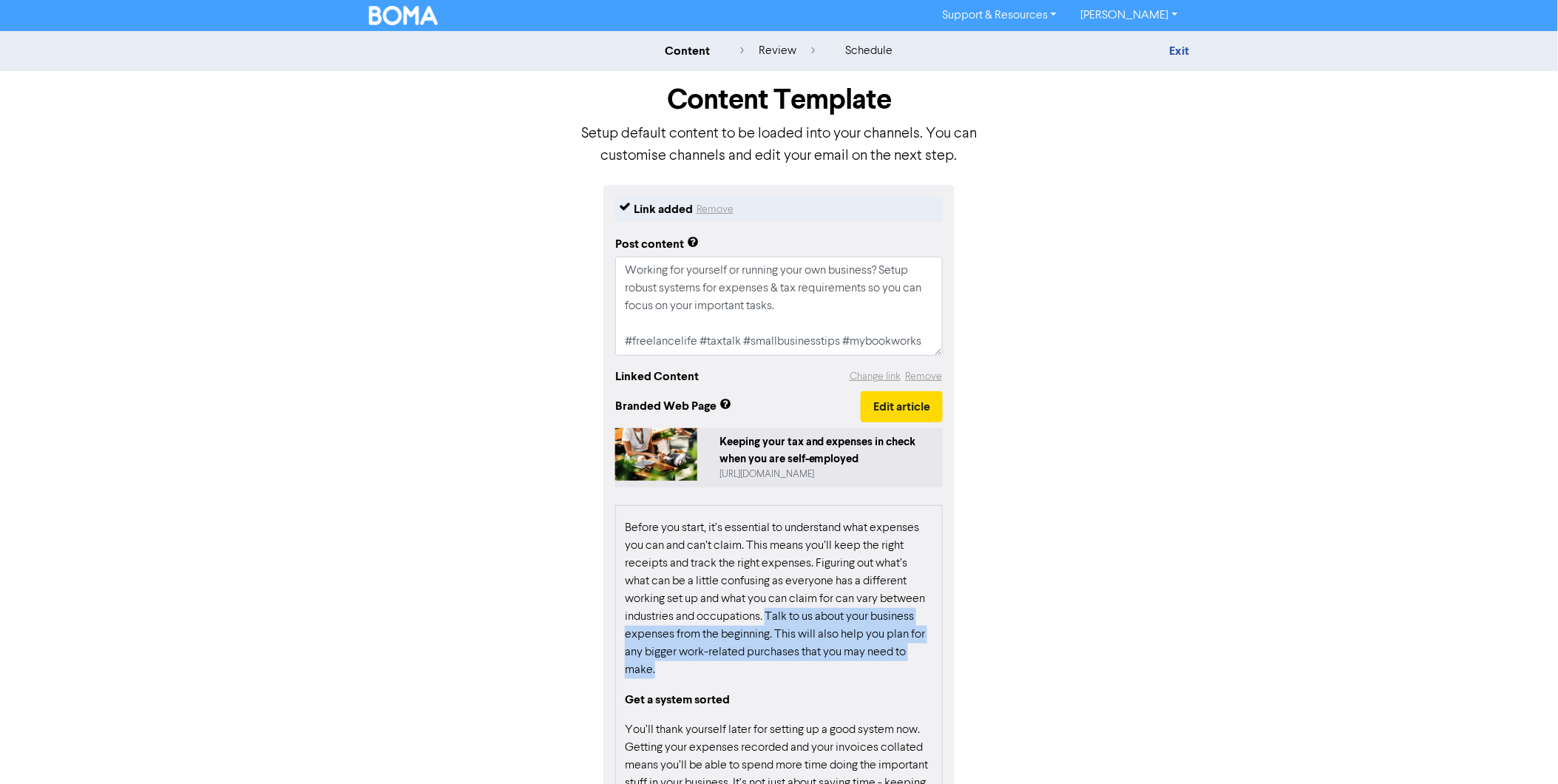
drag, startPoint x: 838, startPoint y: 632, endPoint x: 762, endPoint y: 691, distance: 96.2
click at [762, 679] on p "Before you start, it’s essential to understand what expenses you can and can’t …" at bounding box center [779, 599] width 308 height 160
drag, startPoint x: 762, startPoint y: 691, endPoint x: 685, endPoint y: 667, distance: 80.7
click at [685, 667] on p "Before you start, it’s essential to understand what expenses you can and can’t …" at bounding box center [779, 599] width 308 height 160
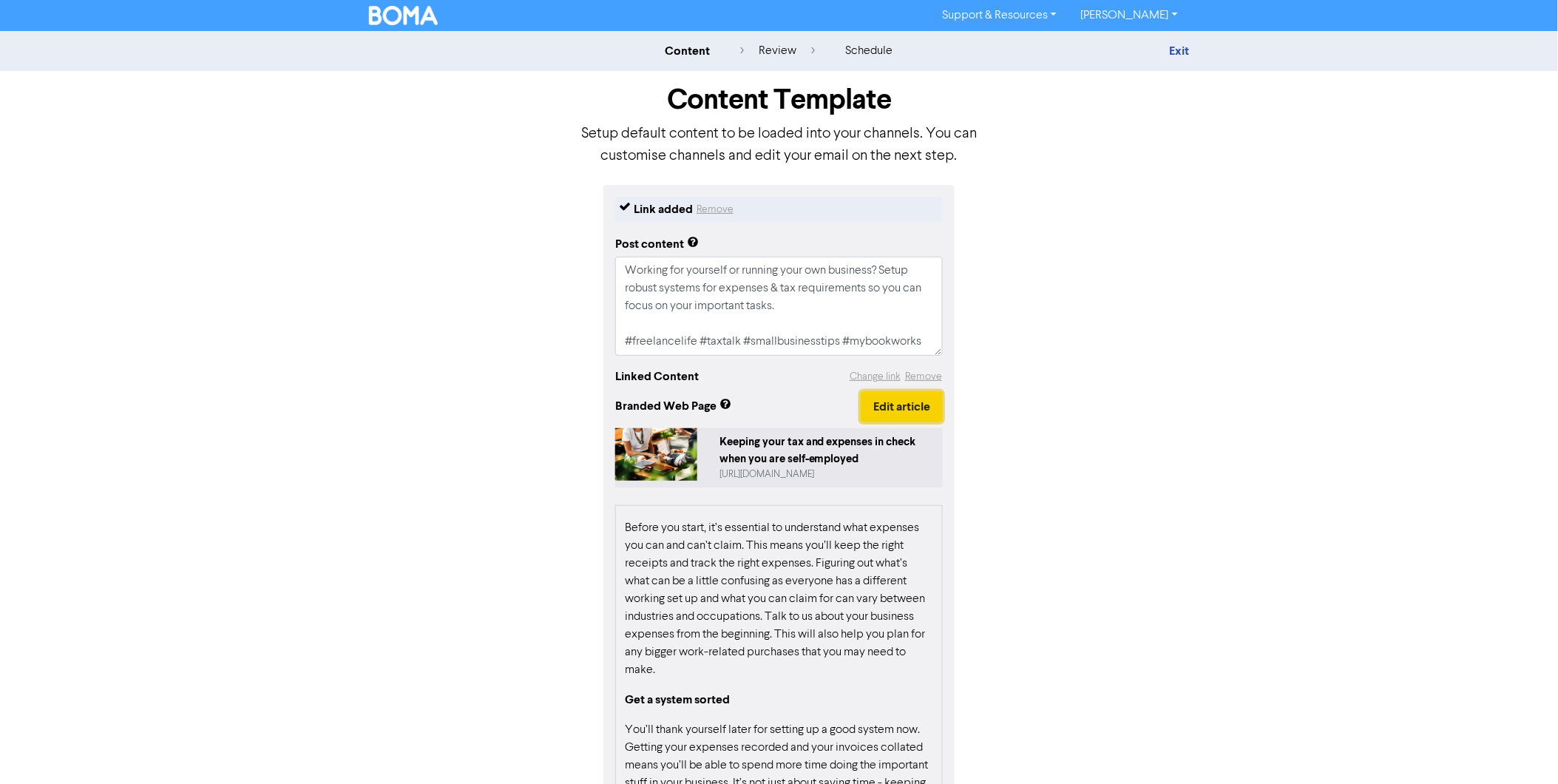
click at [885, 407] on button "Edit article" at bounding box center [902, 407] width 82 height 31
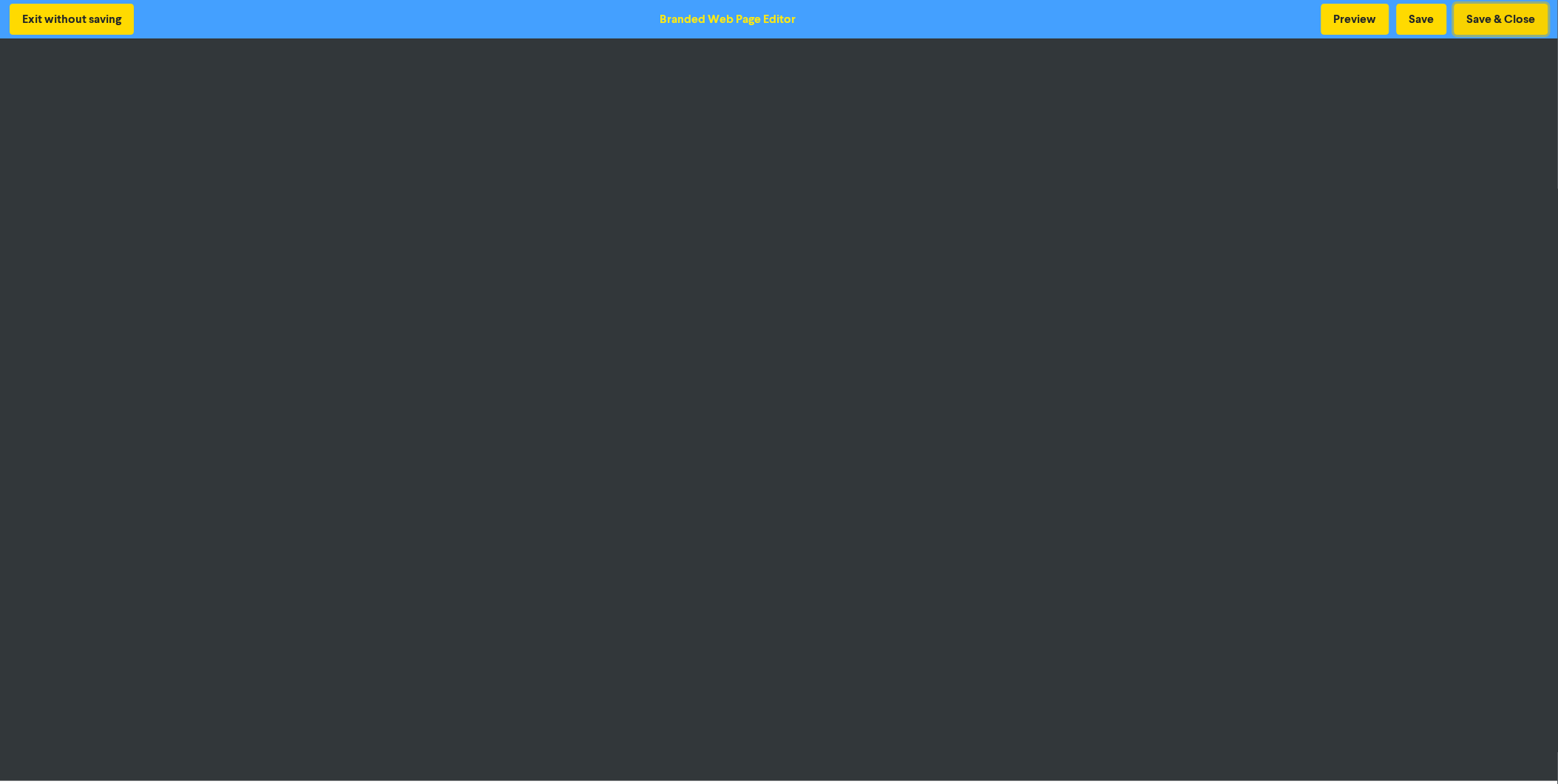
click at [1466, 11] on button "Save & Close" at bounding box center [1502, 19] width 94 height 31
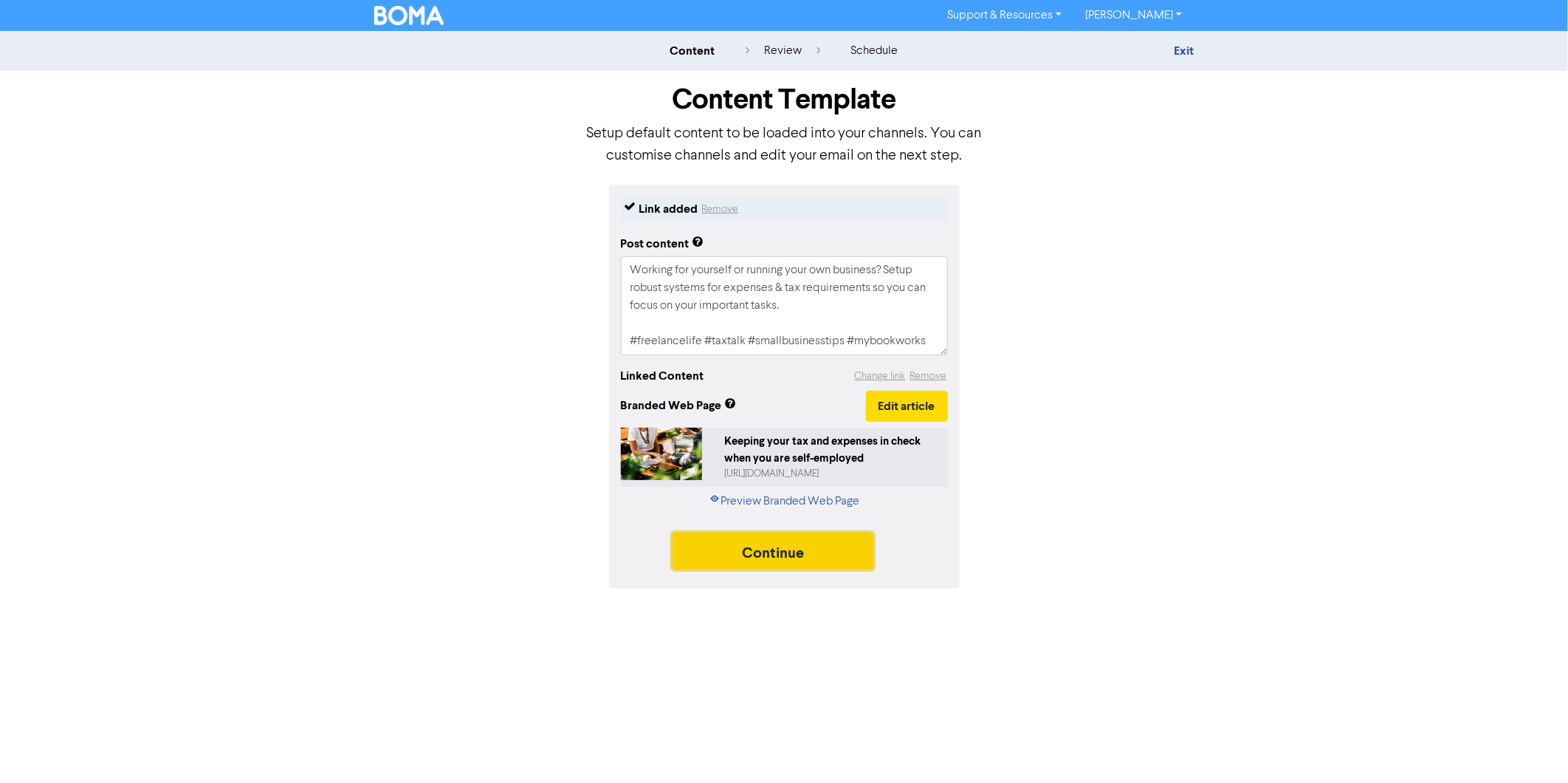
click at [762, 548] on button "Continue" at bounding box center [772, 551] width 201 height 37
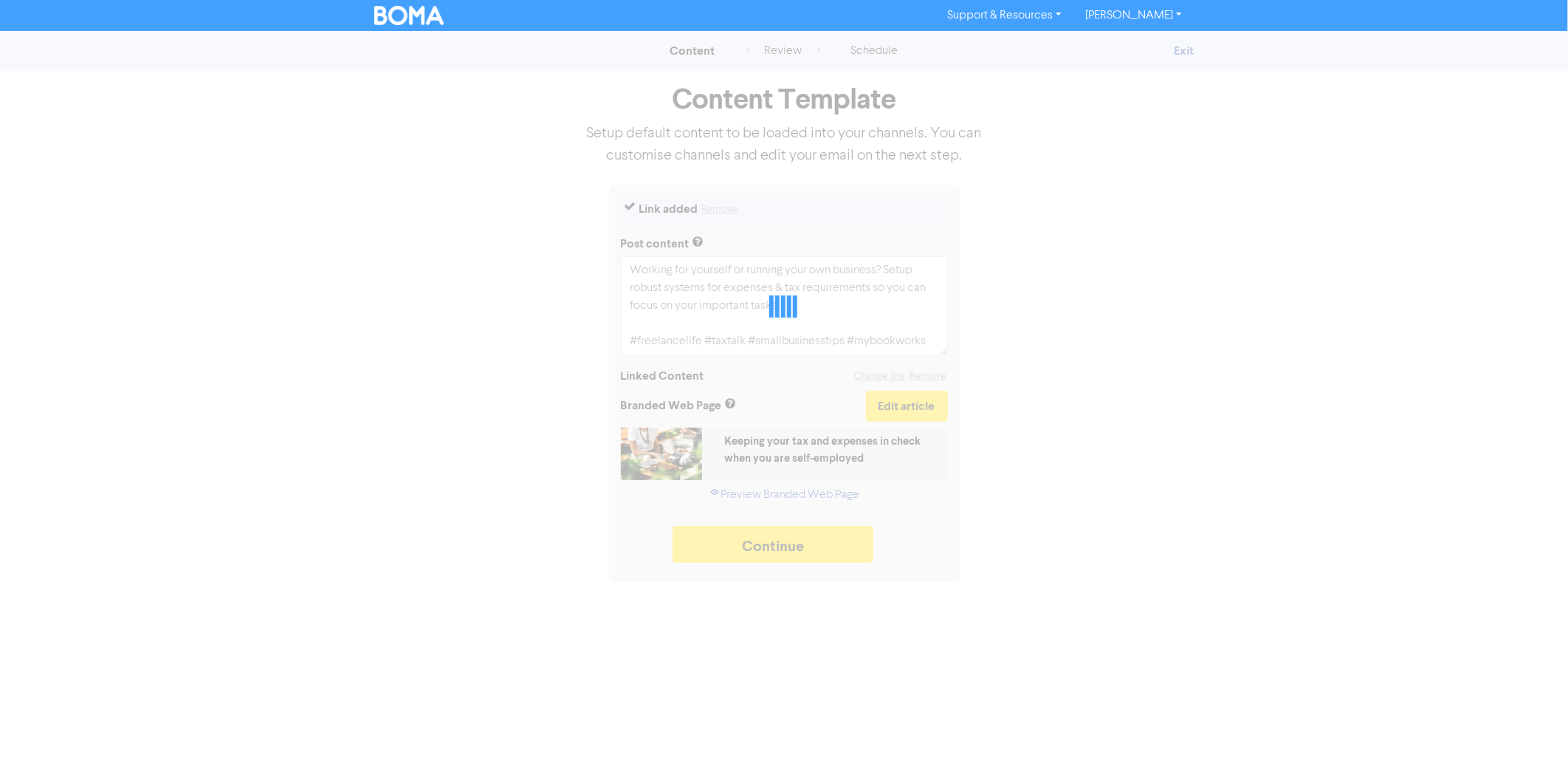
type textarea "x"
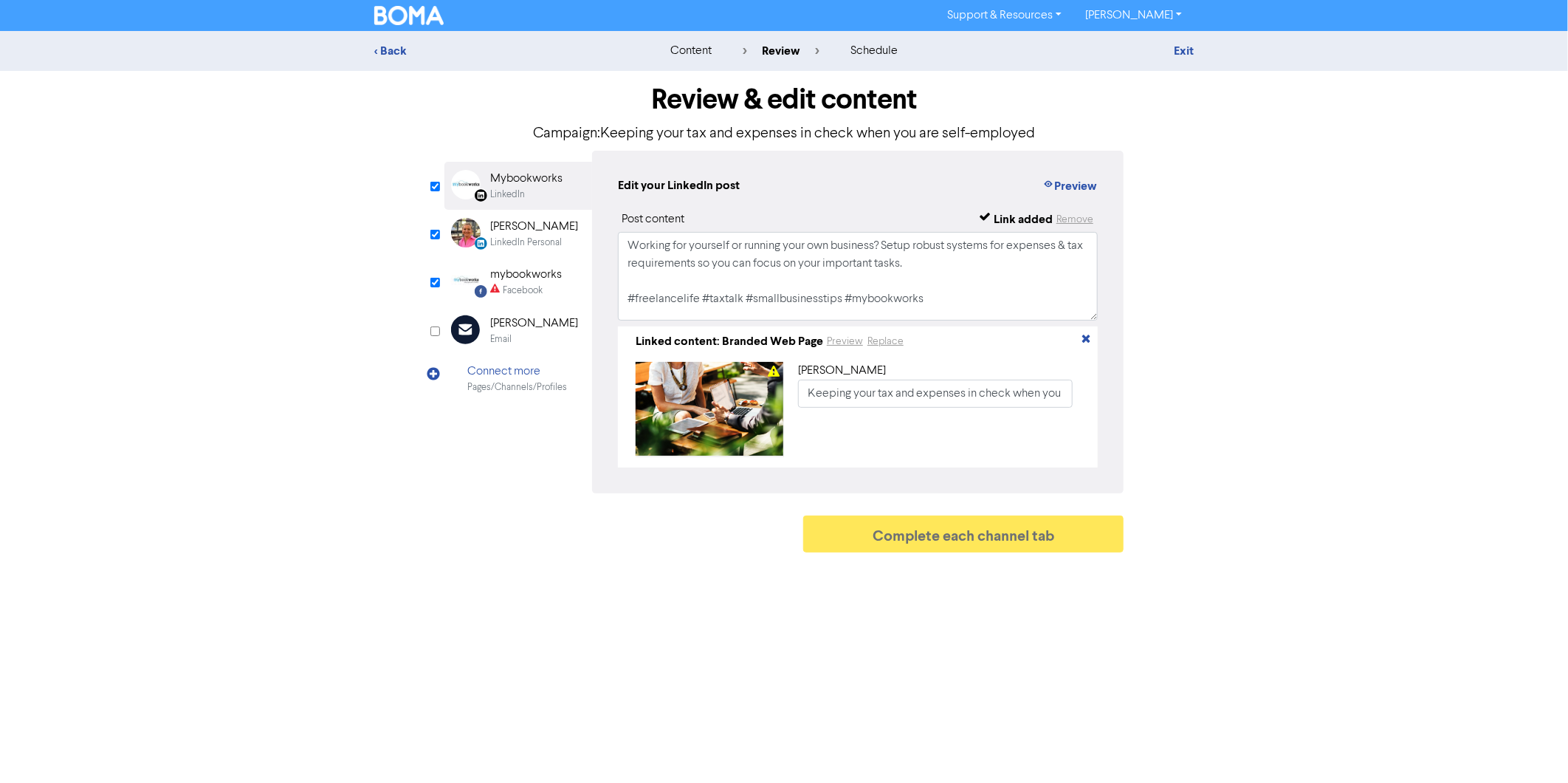
click at [515, 286] on div "Facebook" at bounding box center [523, 290] width 40 height 14
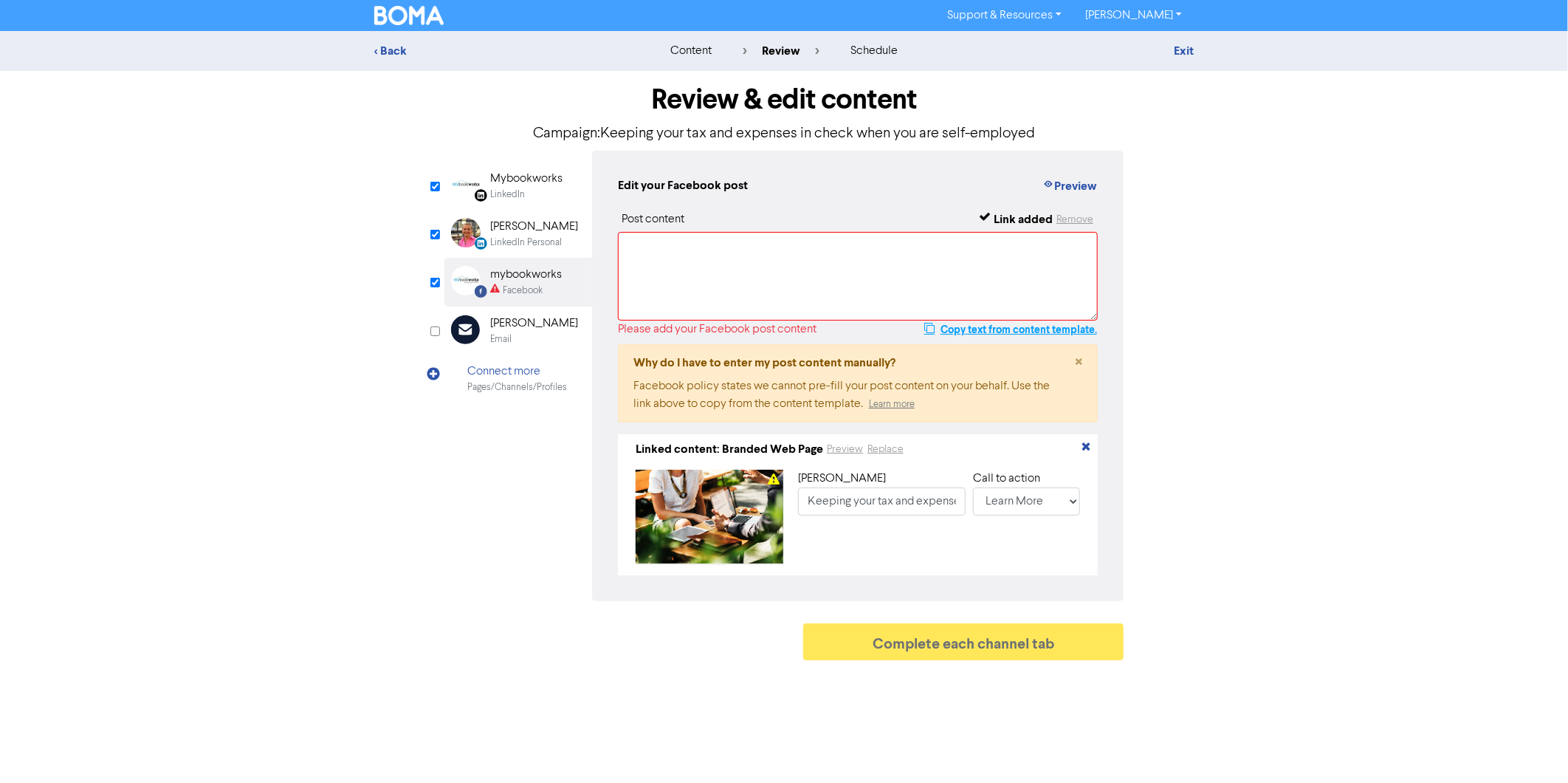
click at [961, 327] on button "Copy text from content template." at bounding box center [1010, 330] width 174 height 17
click at [743, 246] on textarea at bounding box center [858, 276] width 480 height 88
paste textarea "Working for yourself or running your own business? Setup robust systems for exp…"
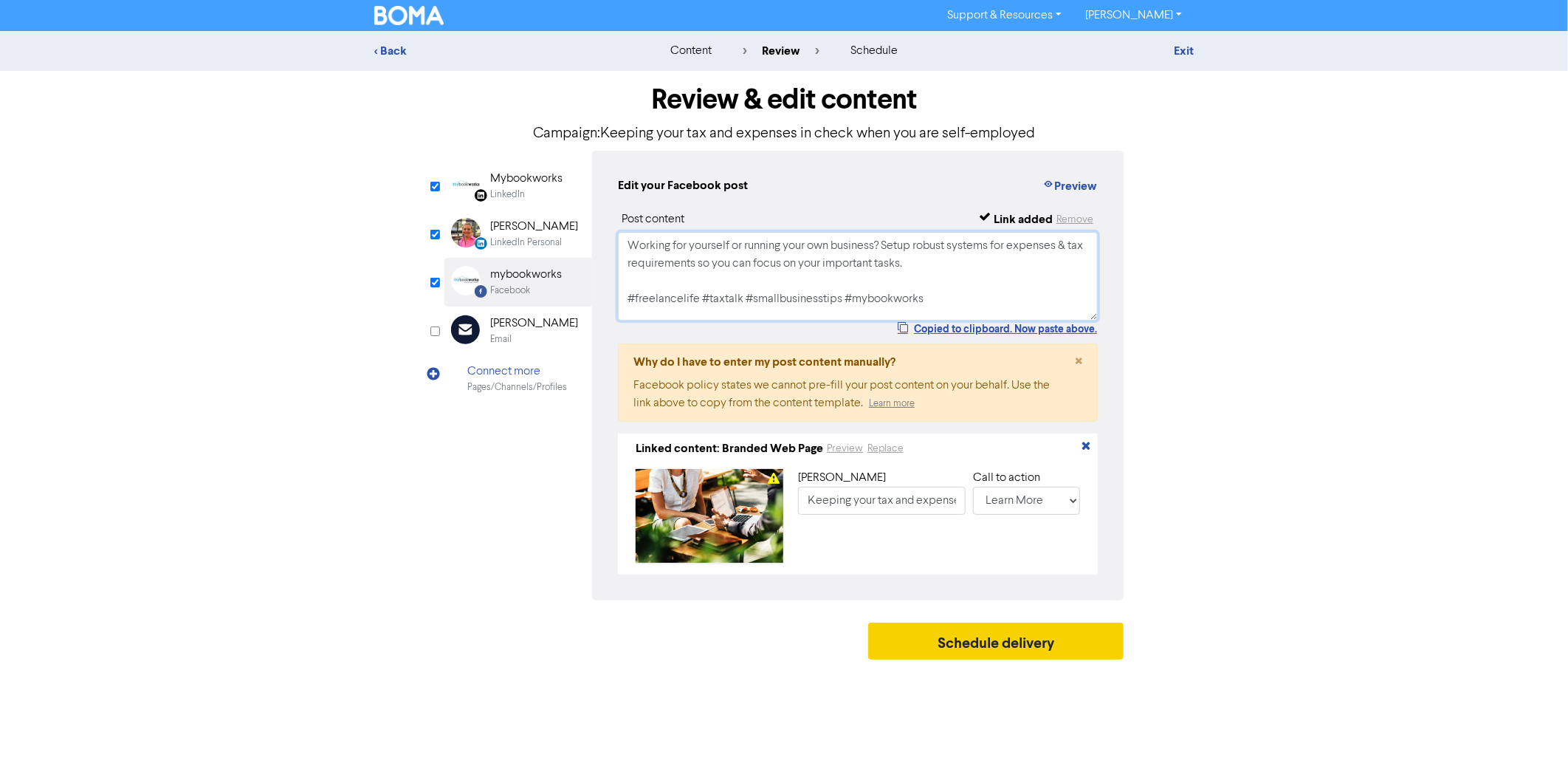
type textarea "Working for yourself or running your own business? Setup robust systems for exp…"
click at [985, 654] on button "Schedule delivery" at bounding box center [996, 641] width 256 height 37
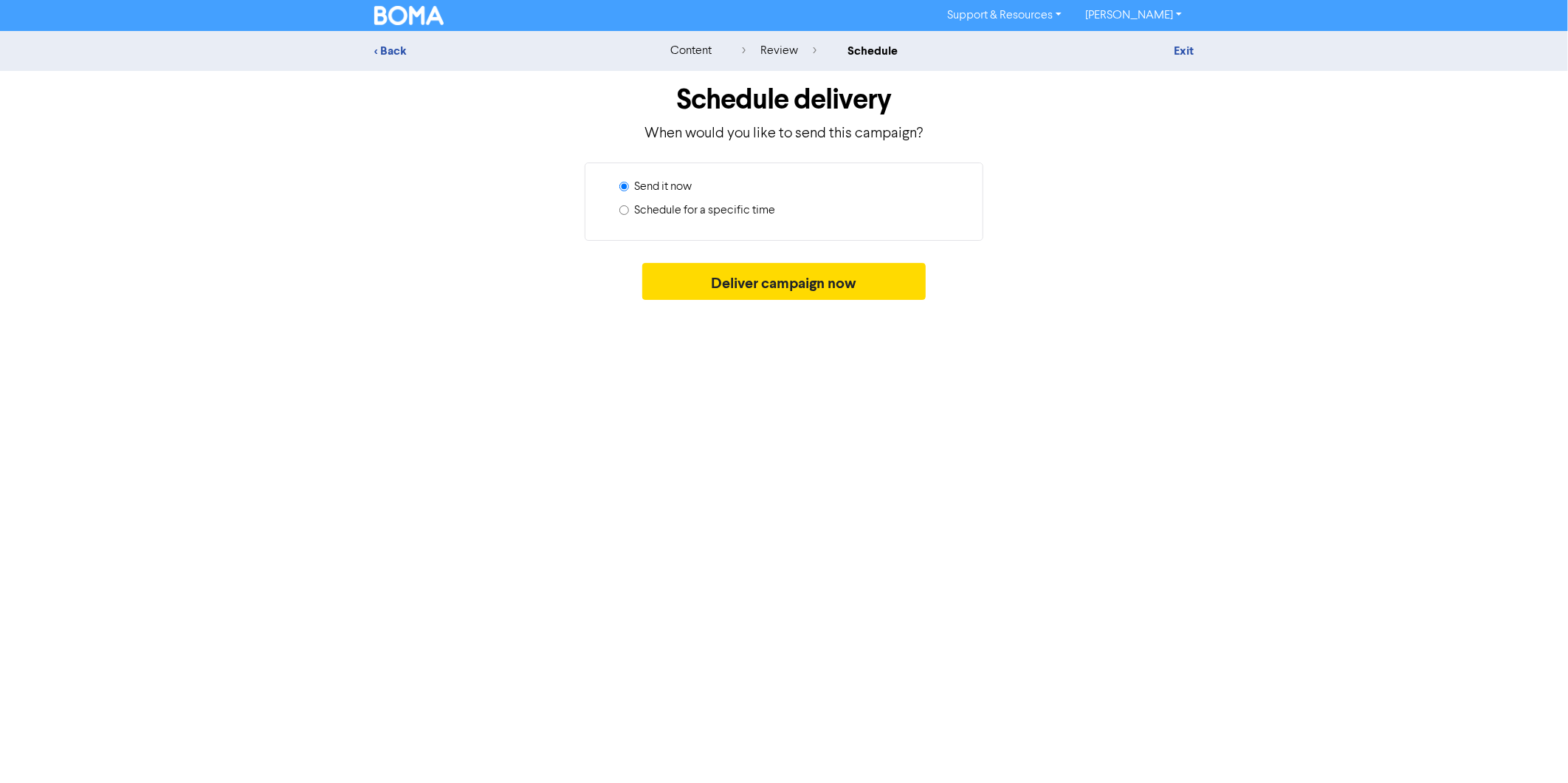
click at [669, 215] on label "Schedule for a specific time" at bounding box center [704, 210] width 141 height 17
click at [629, 215] on input "Schedule for a specific time" at bounding box center [625, 210] width 10 height 10
radio input "true"
radio input "false"
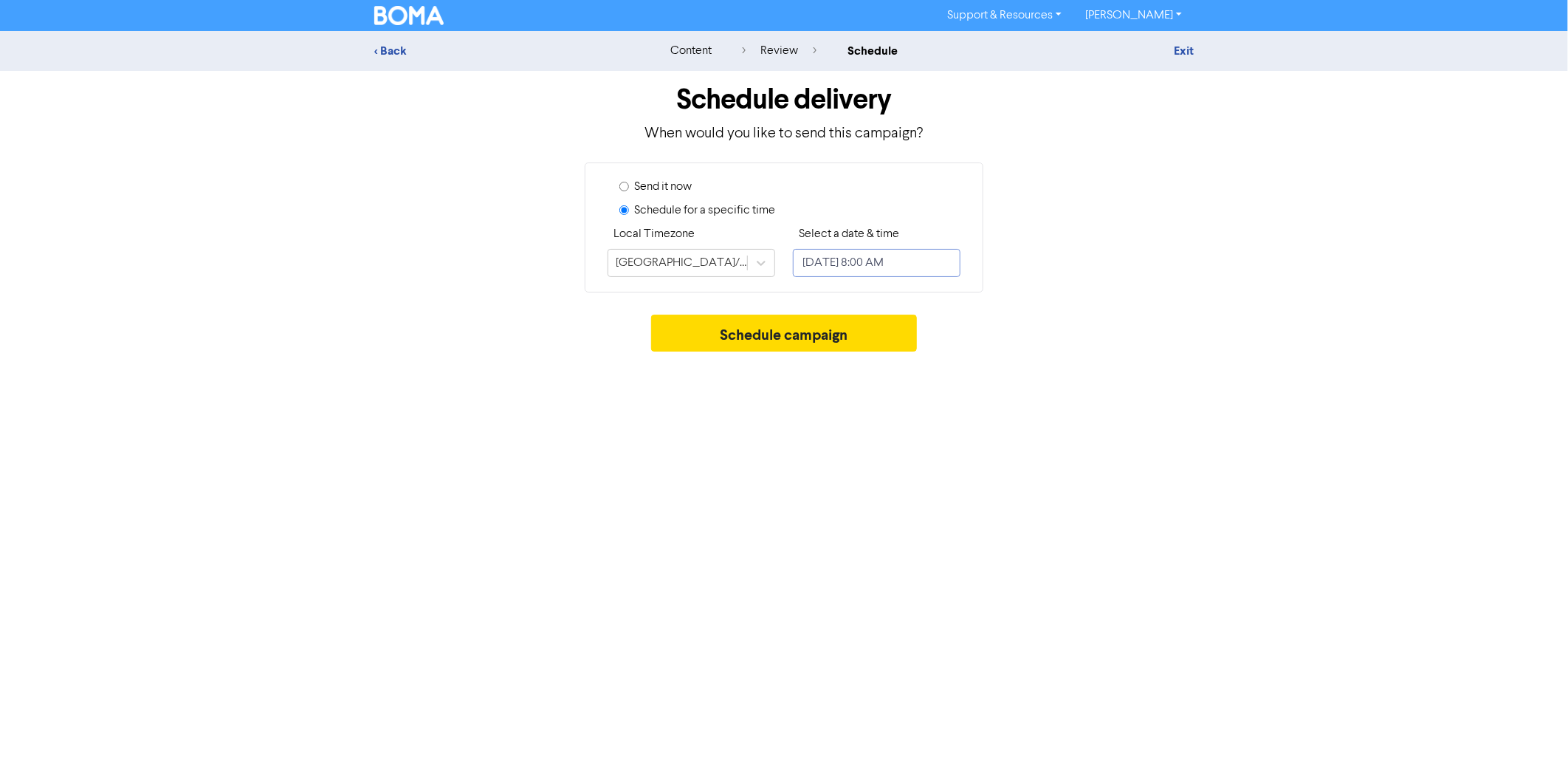
select select "8"
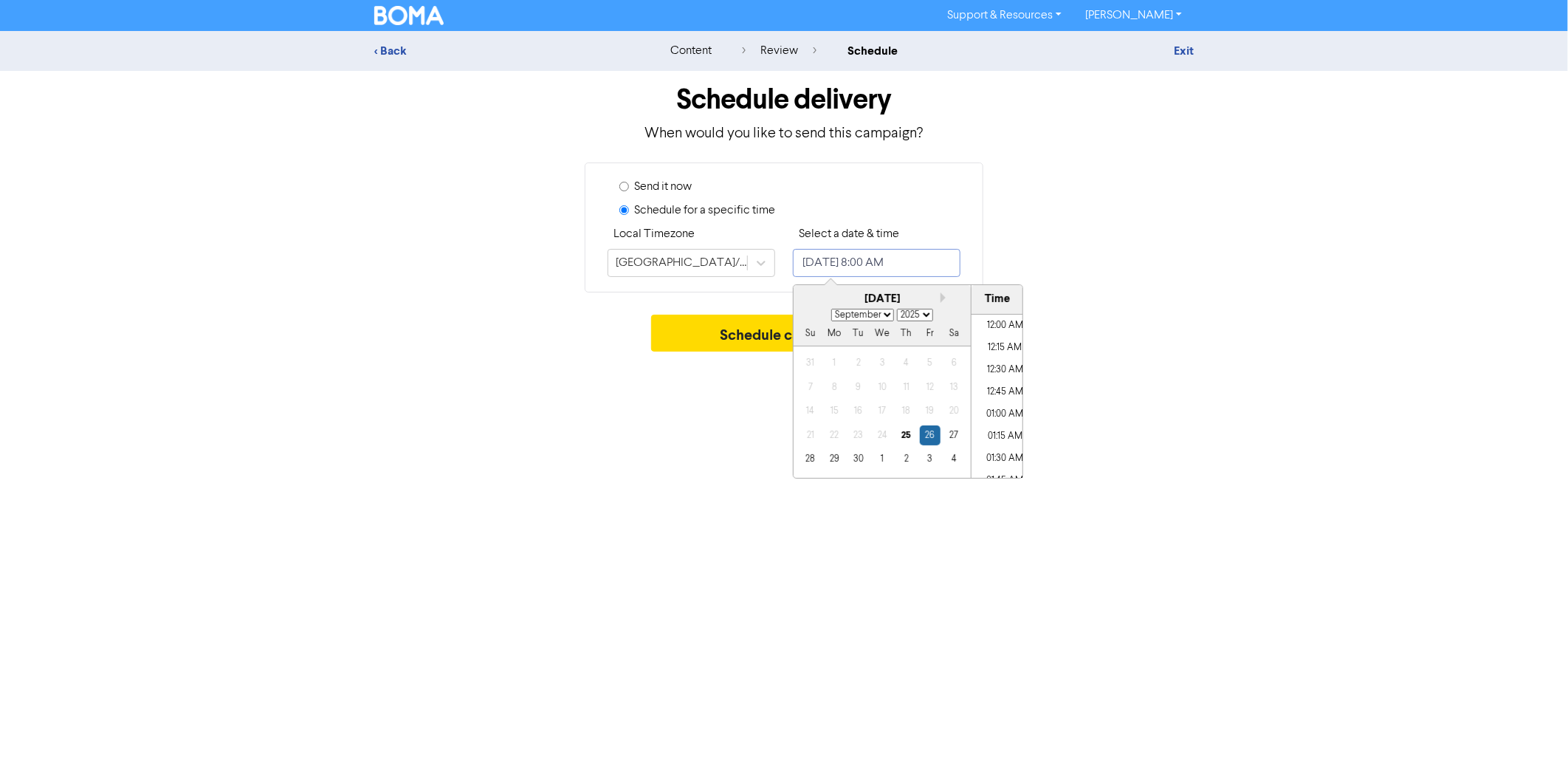
scroll to position [638, 0]
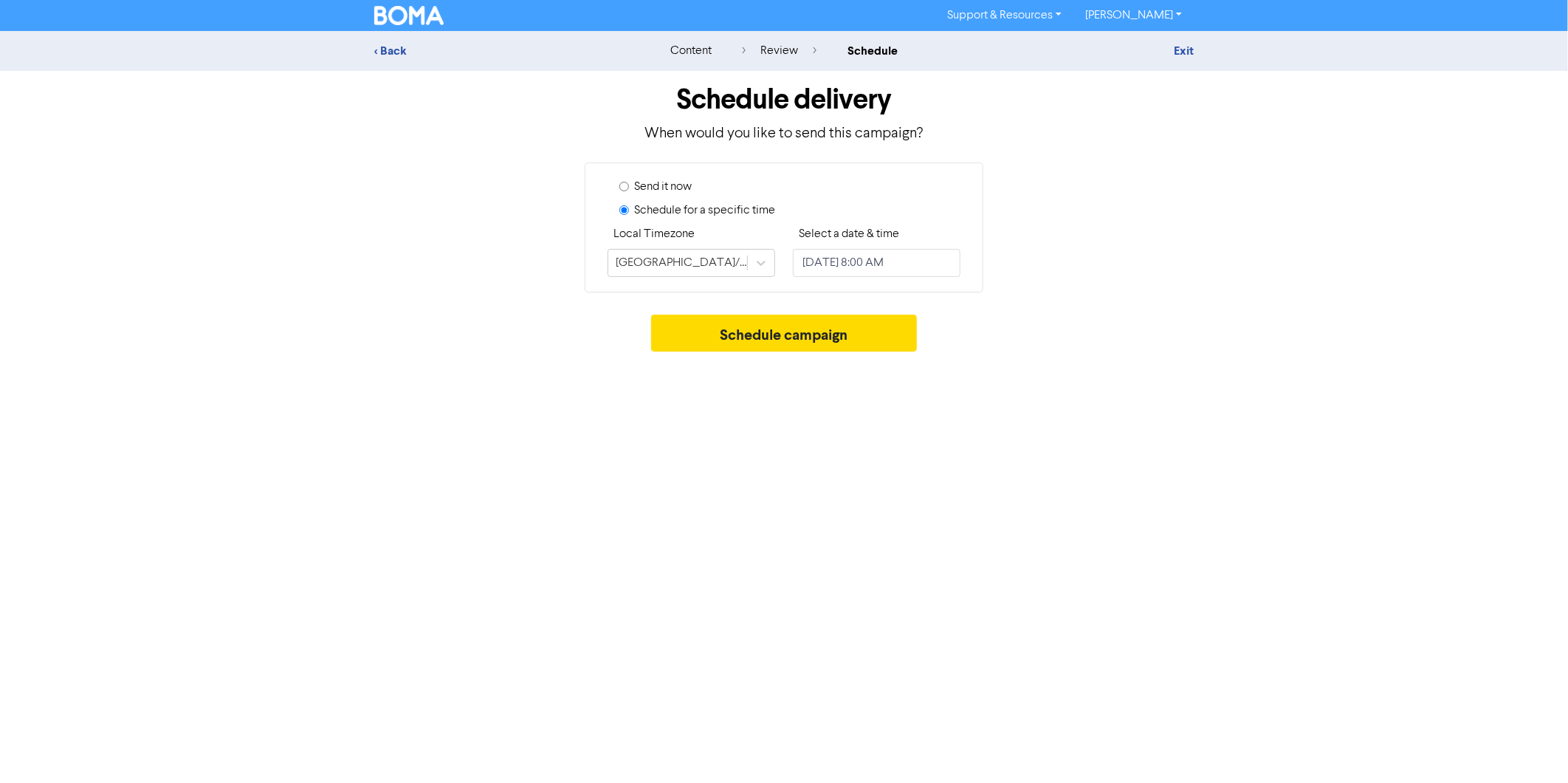
click at [765, 537] on div "Support & Resources Video Tutorials FAQ & Guides Marketing Education [PERSON_NA…" at bounding box center [784, 391] width 1568 height 783
select select "8"
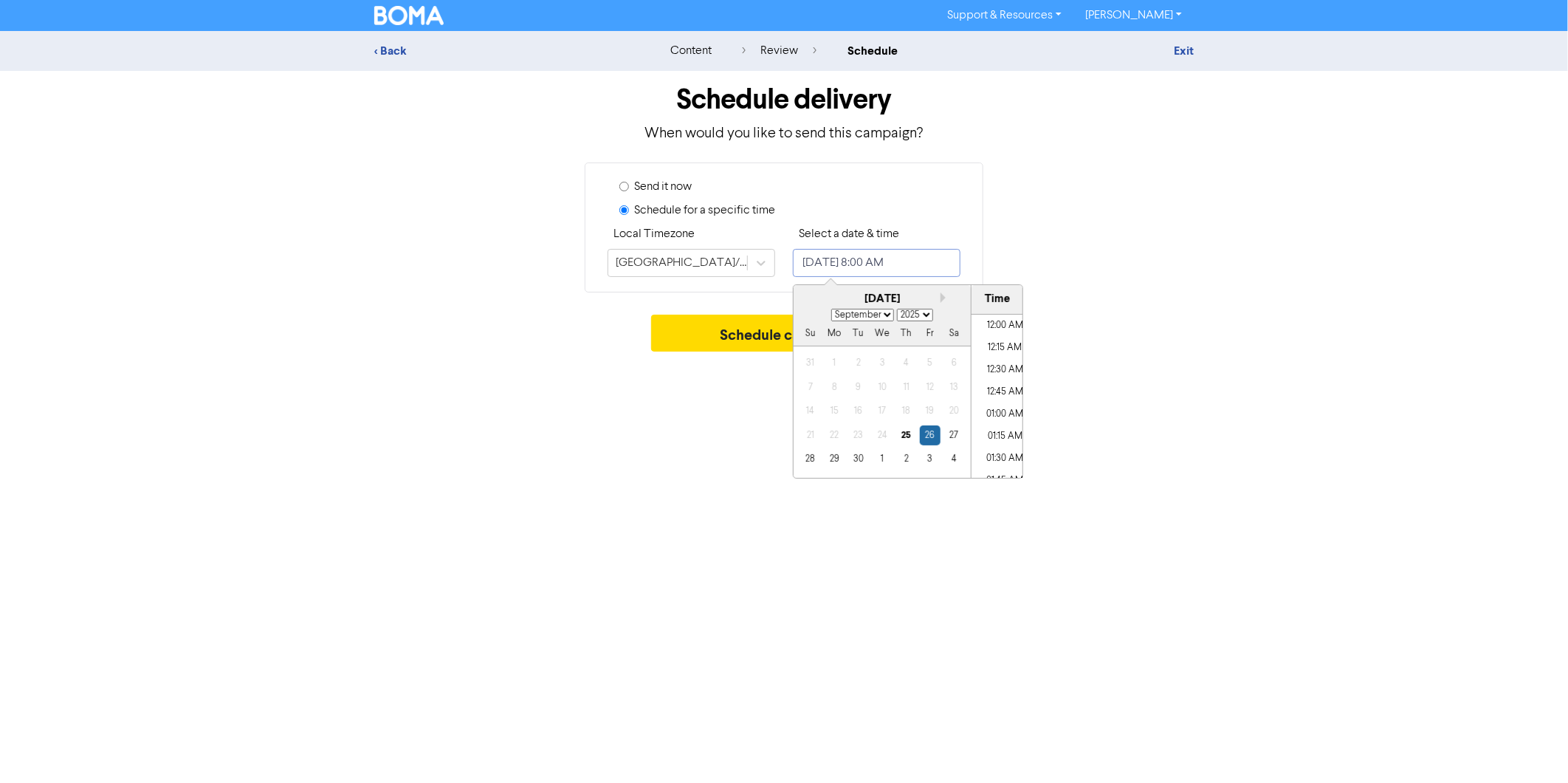
click at [845, 263] on input "[DATE] 8:00 AM" at bounding box center [876, 262] width 167 height 28
click at [905, 441] on div "25" at bounding box center [906, 435] width 20 height 20
type input "[DATE] 8:00 AM"
click at [674, 541] on div "Support & Resources Video Tutorials FAQ & Guides Marketing Education [PERSON_NA…" at bounding box center [784, 391] width 1568 height 783
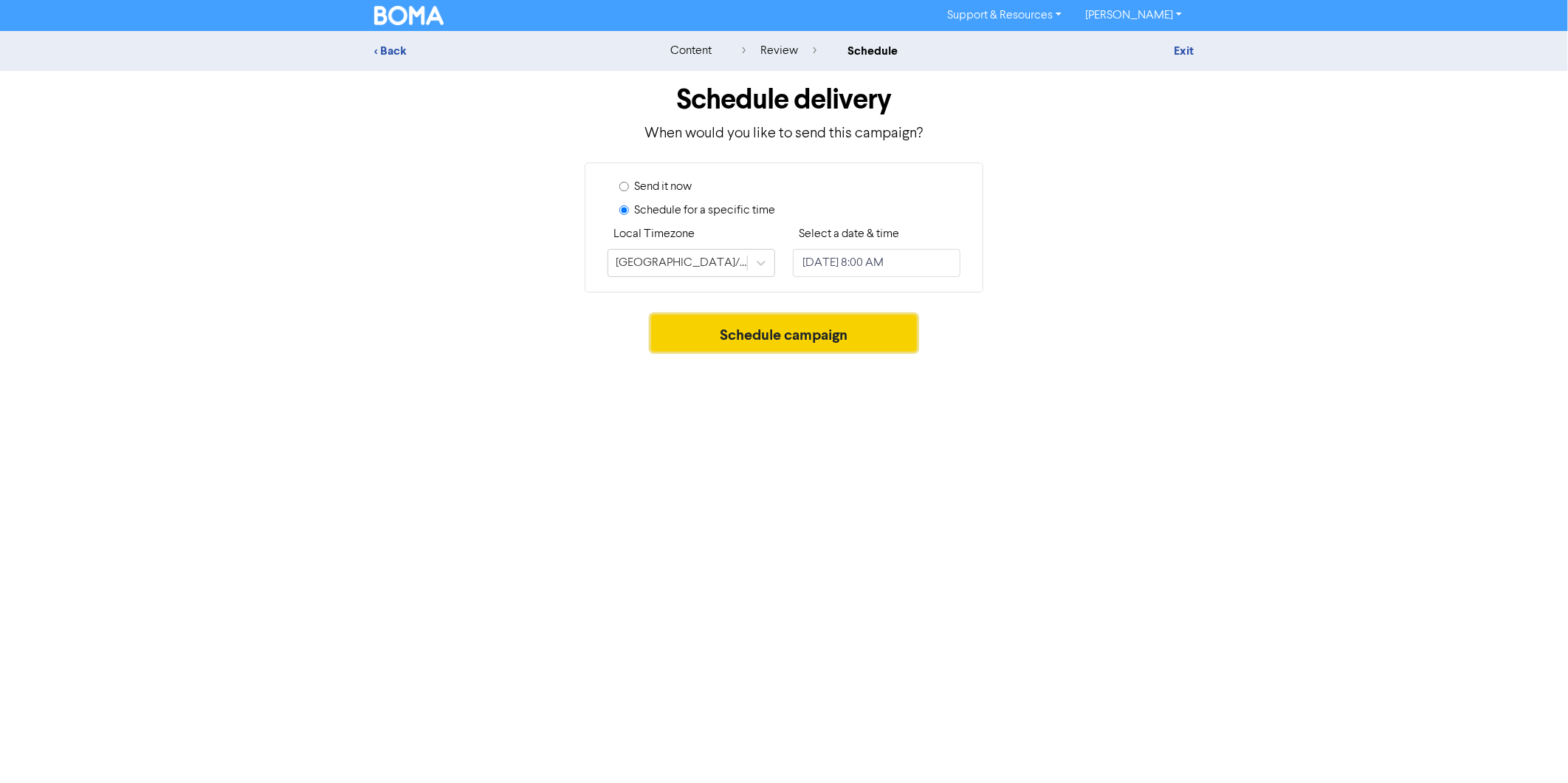
click at [753, 336] on button "Schedule campaign" at bounding box center [784, 332] width 266 height 37
